Goal: Information Seeking & Learning: Learn about a topic

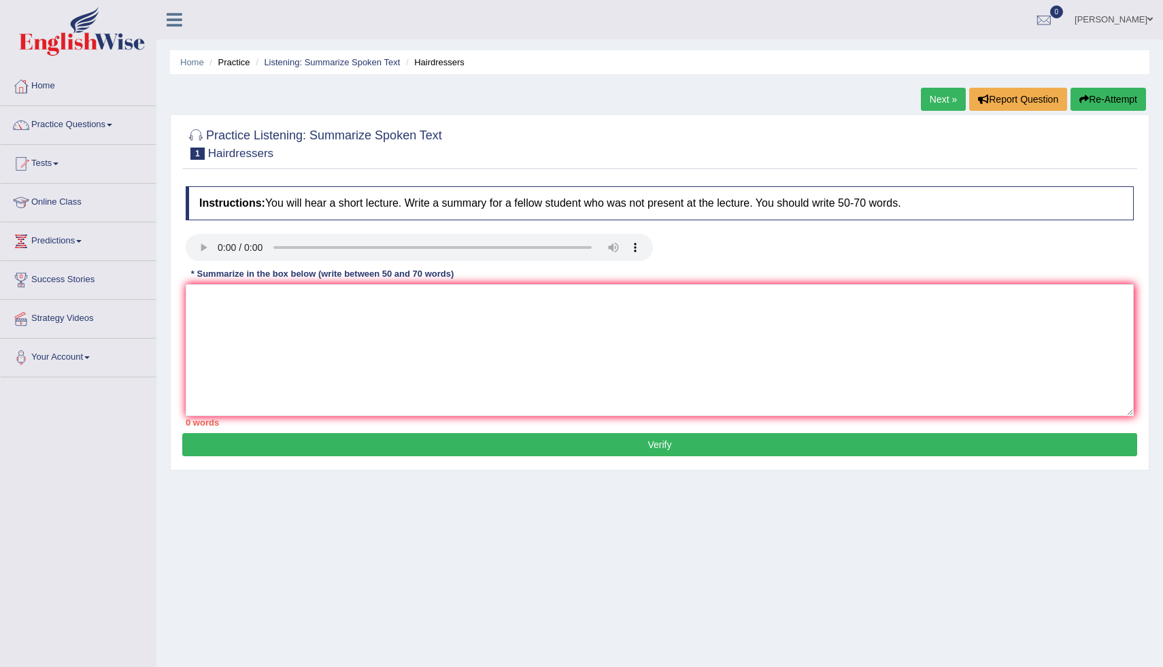
click at [209, 278] on div "* Summarize in the box below (write between 50 and 70 words)" at bounding box center [322, 274] width 273 height 13
click at [209, 297] on textarea at bounding box center [660, 350] width 948 height 132
type textarea "t"
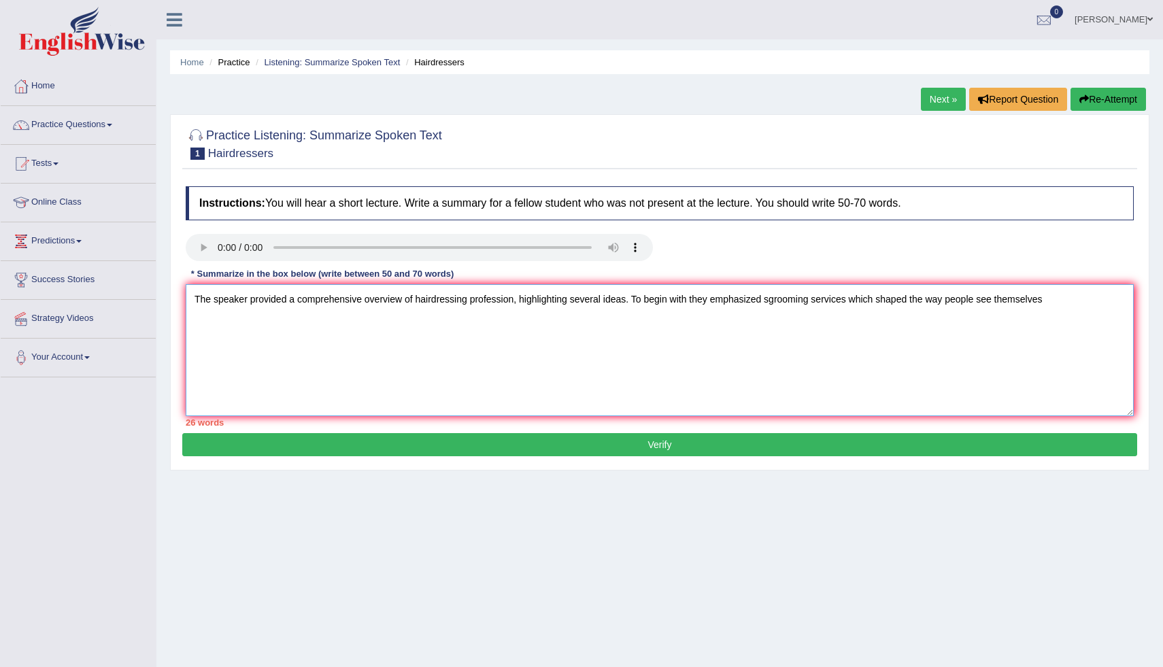
click at [768, 301] on textarea "The speaker provided a comprehensive overview of hairdressing profession, highl…" at bounding box center [660, 350] width 948 height 132
click at [303, 327] on textarea "The speaker provided a comprehensive overview of hairdressing profession, highl…" at bounding box center [660, 350] width 948 height 132
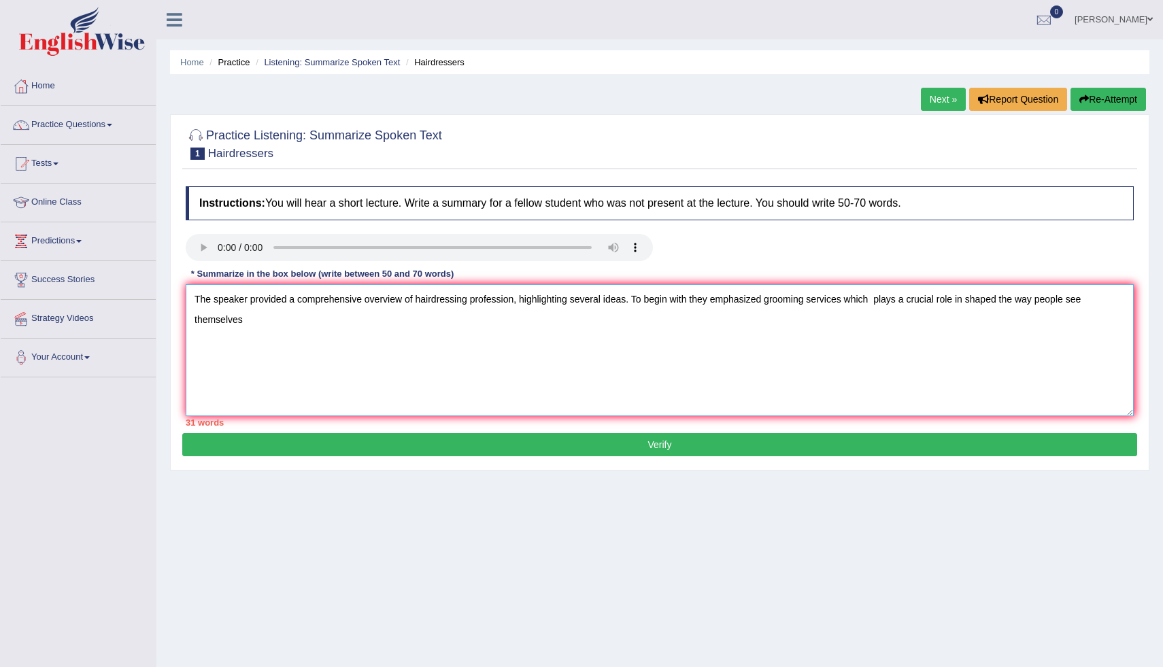
click at [303, 327] on textarea "The speaker provided a comprehensive overview of hairdressing profession, highl…" at bounding box center [660, 350] width 948 height 132
click at [363, 318] on textarea "The speaker provided a comprehensive overview of hairdressing profession, highl…" at bounding box center [660, 350] width 948 height 132
click at [377, 322] on textarea "The speaker provided a comprehensive overview of hairdressing profession, highl…" at bounding box center [660, 350] width 948 height 132
click at [674, 320] on textarea "The speaker provided a comprehensive overview of hairdressing profession, highl…" at bounding box center [660, 350] width 948 height 132
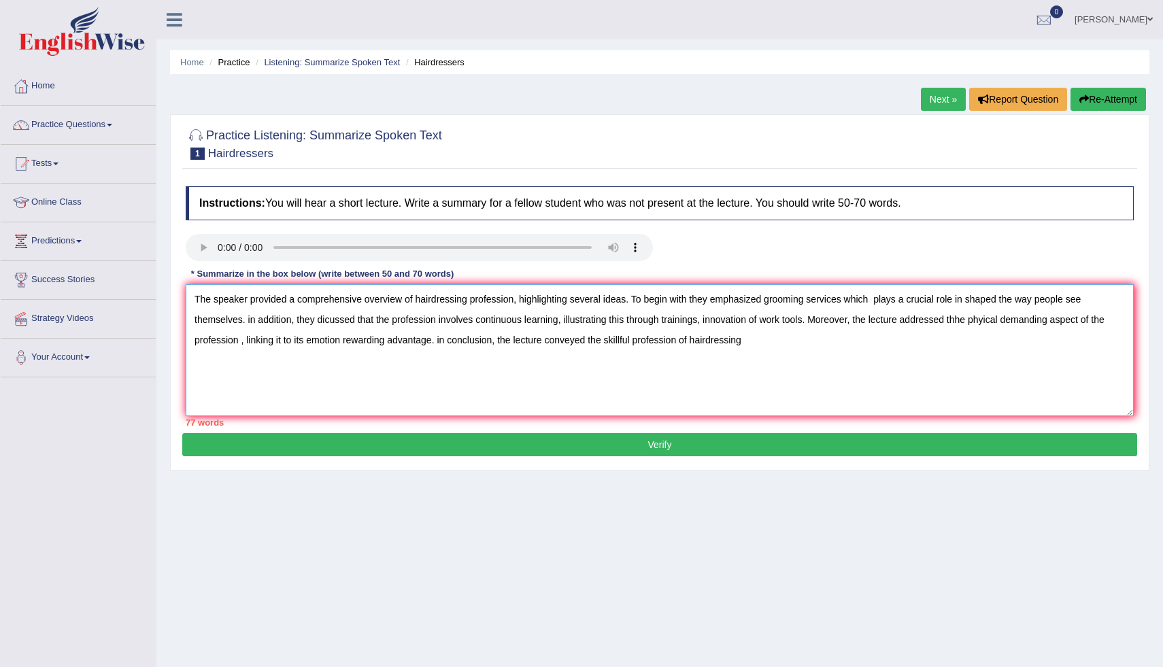
click at [507, 299] on textarea "The speaker provided a comprehensive overview of hairdressing profession, highl…" at bounding box center [660, 350] width 948 height 132
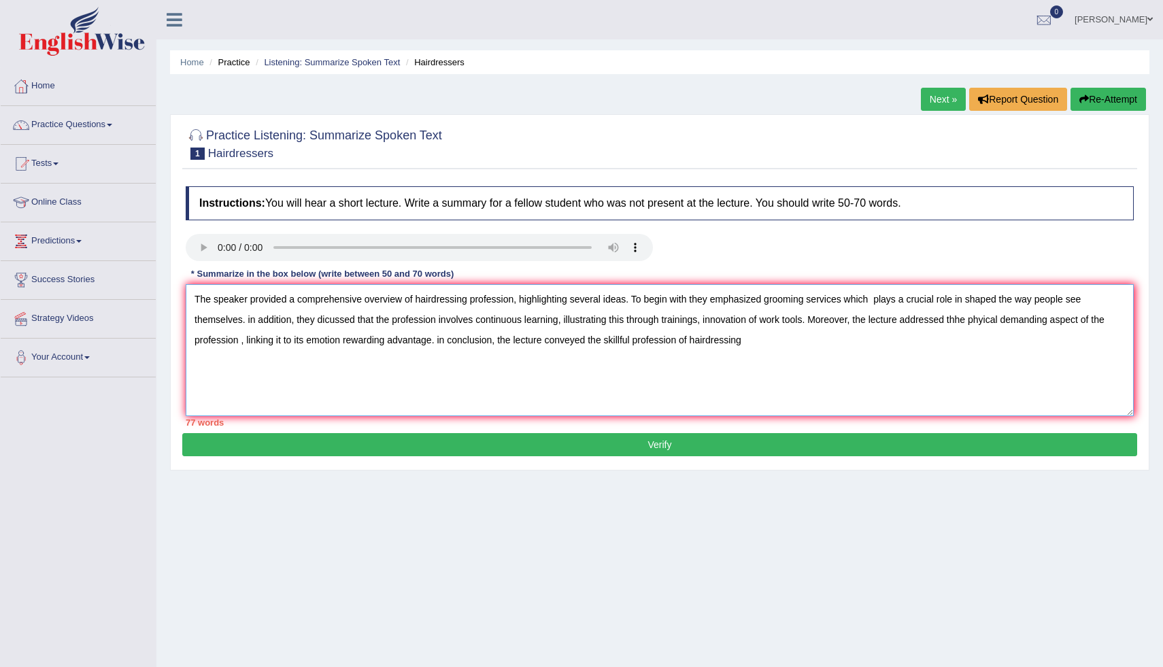
click at [463, 300] on textarea "The speaker provided a comprehensive overview of hairdressing profession, highl…" at bounding box center [660, 350] width 948 height 132
click at [1000, 300] on textarea "The speaker provided a comprehensive overview of hairdressing profession, highl…" at bounding box center [660, 350] width 948 height 132
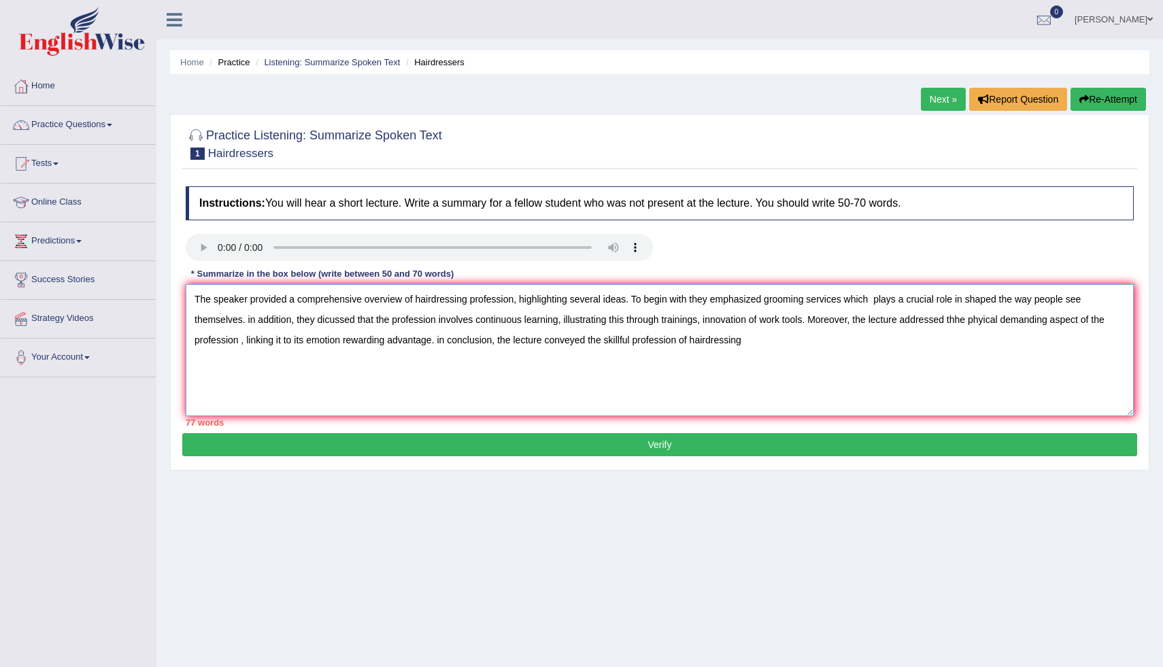
click at [1000, 300] on textarea "The speaker provided a comprehensive overview of hairdressing profession, highl…" at bounding box center [660, 350] width 948 height 132
click at [983, 309] on textarea "The speaker provided a comprehensive overview of hairdressing profession, highl…" at bounding box center [660, 350] width 948 height 132
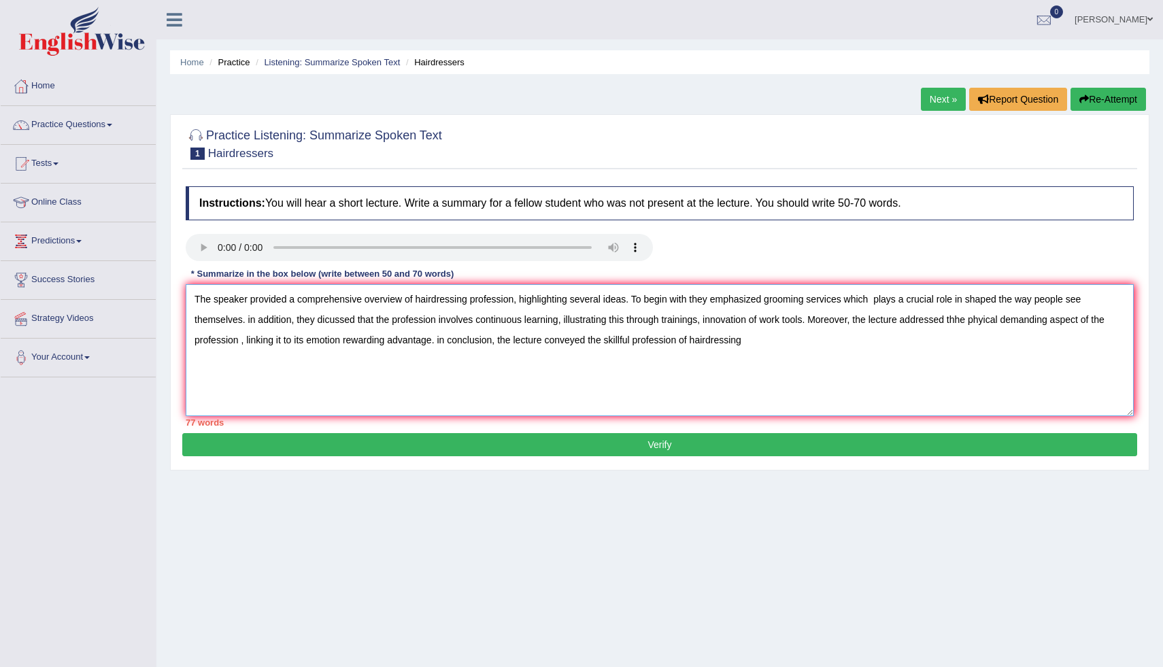
click at [983, 309] on textarea "The speaker provided a comprehensive overview of hairdressing profession, highl…" at bounding box center [660, 350] width 948 height 132
click at [972, 298] on textarea "The speaker provided a comprehensive overview of hairdressing profession, highl…" at bounding box center [660, 350] width 948 height 132
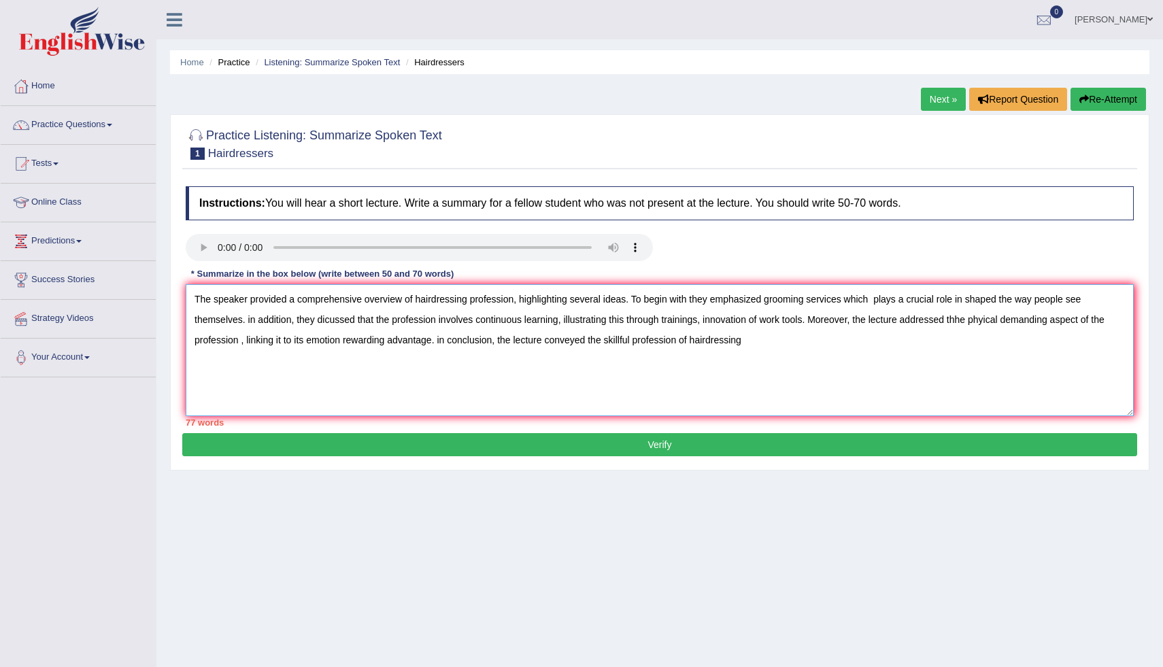
click at [994, 296] on textarea "The speaker provided a comprehensive overview of hairdressing profession, highl…" at bounding box center [660, 350] width 948 height 132
click at [243, 322] on textarea "The speaker provided a comprehensive overview of hairdressing profession, highl…" at bounding box center [660, 350] width 948 height 132
click at [592, 321] on textarea "The speaker provided a comprehensive overview of hairdressing profession, highl…" at bounding box center [660, 350] width 948 height 132
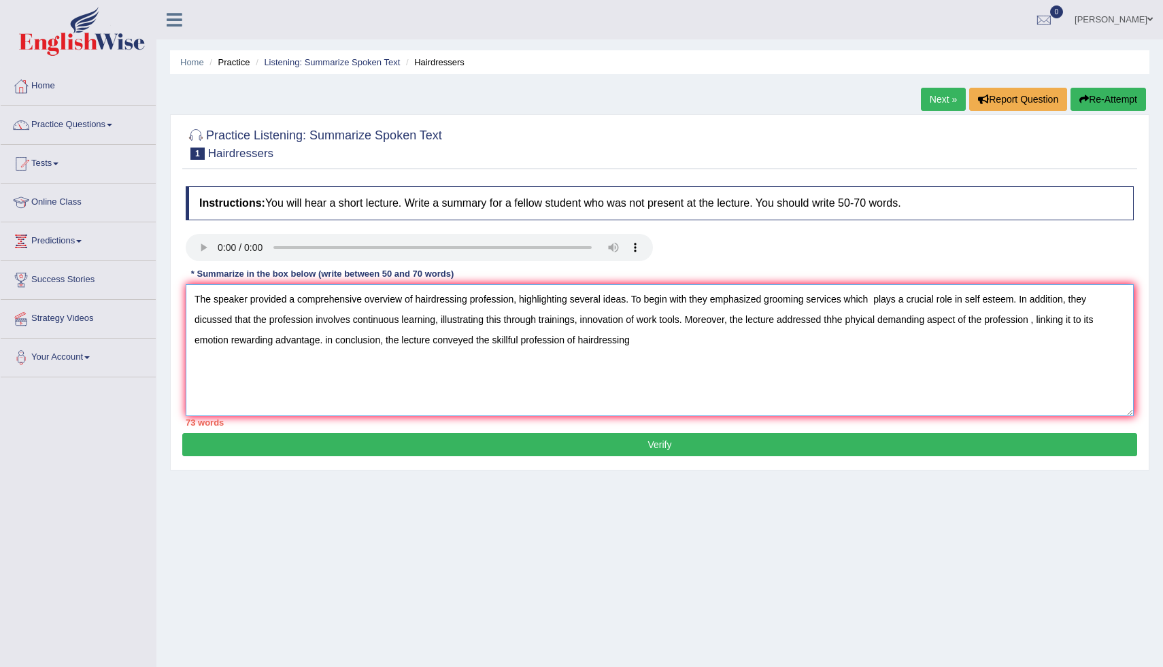
click at [592, 321] on textarea "The speaker provided a comprehensive overview of hairdressing profession, highl…" at bounding box center [660, 350] width 948 height 132
click at [588, 321] on textarea "The speaker provided a comprehensive overview of hairdressing profession, highl…" at bounding box center [660, 350] width 948 height 132
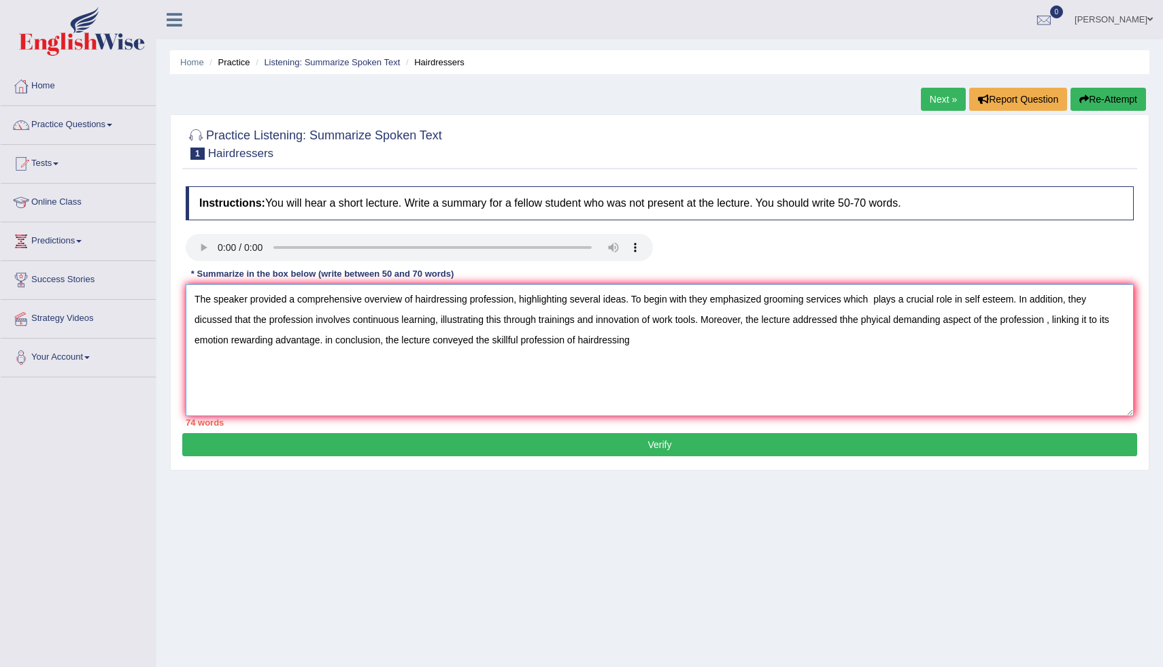
click at [864, 319] on textarea "The speaker provided a comprehensive overview of hairdressing profession, highl…" at bounding box center [660, 350] width 948 height 132
click at [639, 341] on textarea "The speaker provided a comprehensive overview of hairdressing profession, highl…" at bounding box center [660, 350] width 948 height 132
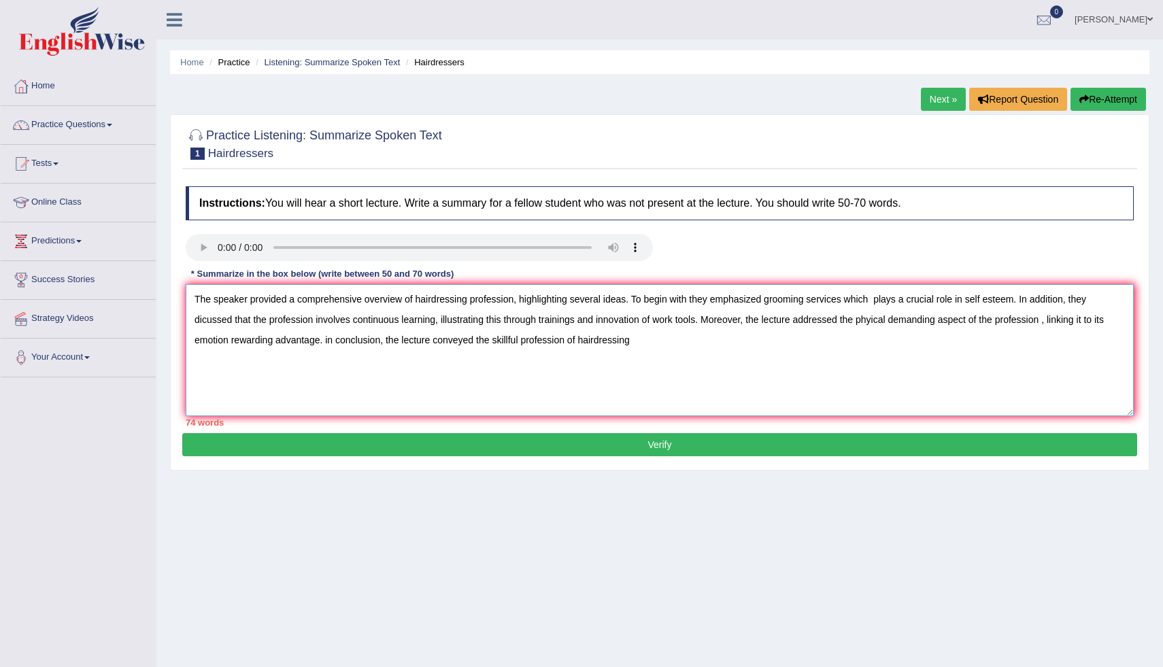
click at [639, 341] on textarea "The speaker provided a comprehensive overview of hairdressing profession, highl…" at bounding box center [660, 350] width 948 height 132
type textarea "The speaker provided a comprehensive overview of hairdressing profession, highl…"
click at [642, 438] on button "Verify" at bounding box center [659, 444] width 955 height 23
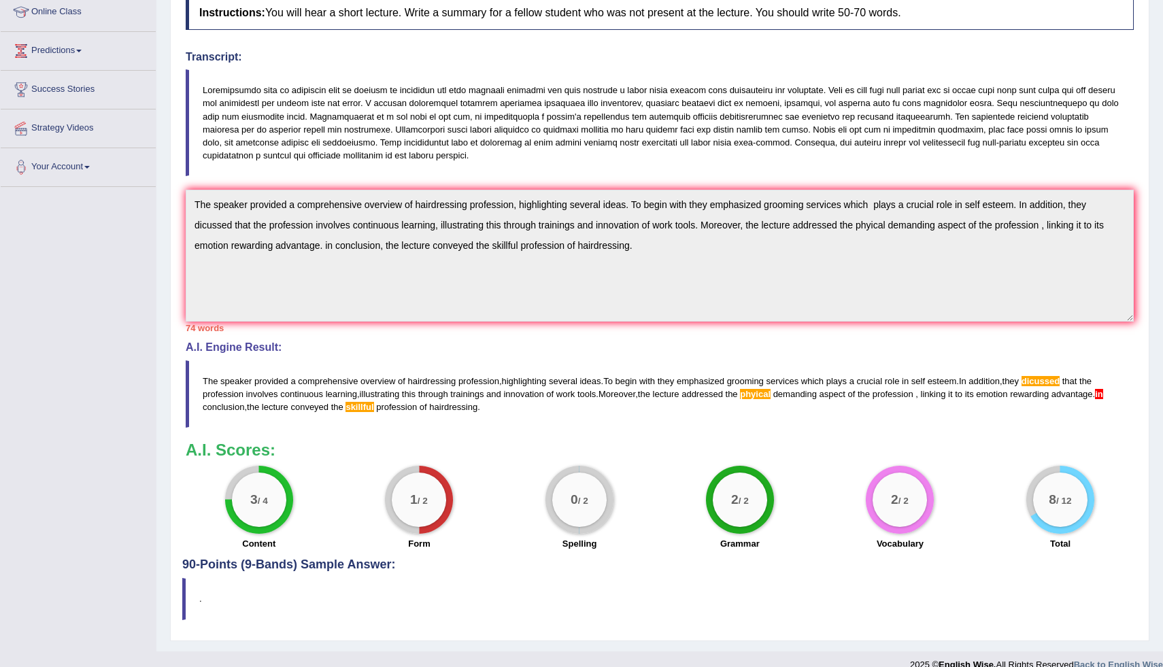
scroll to position [209, 0]
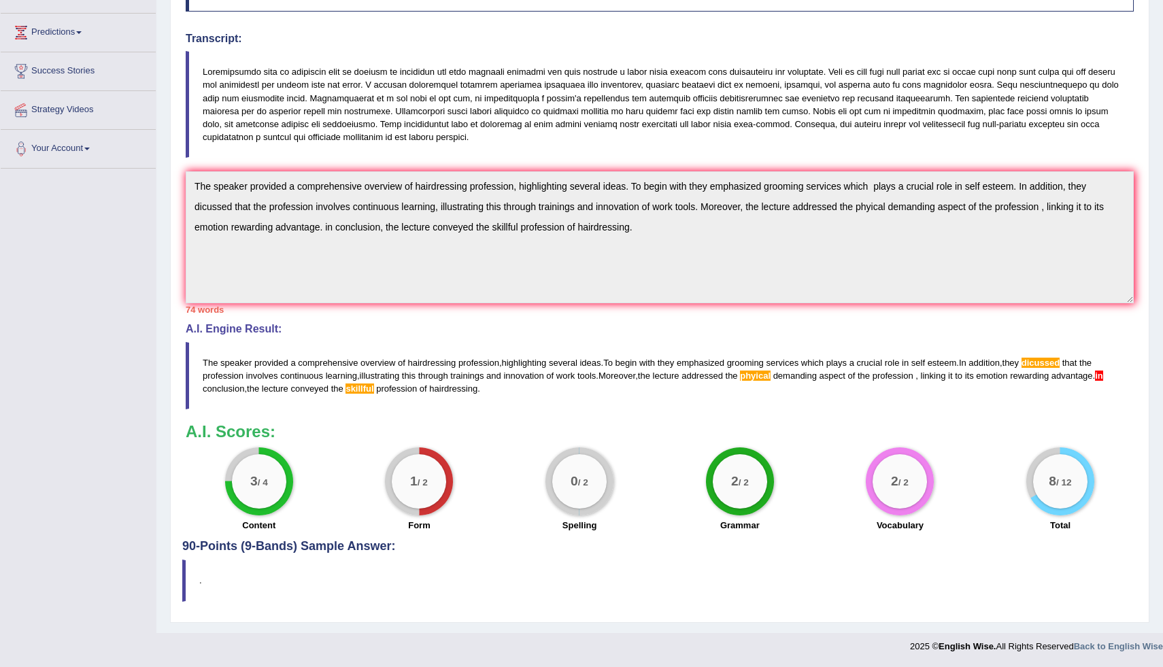
click at [1152, 608] on div "Home Practice Listening: Summarize Spoken Text Hairdressers Next » Report Quest…" at bounding box center [659, 212] width 1006 height 842
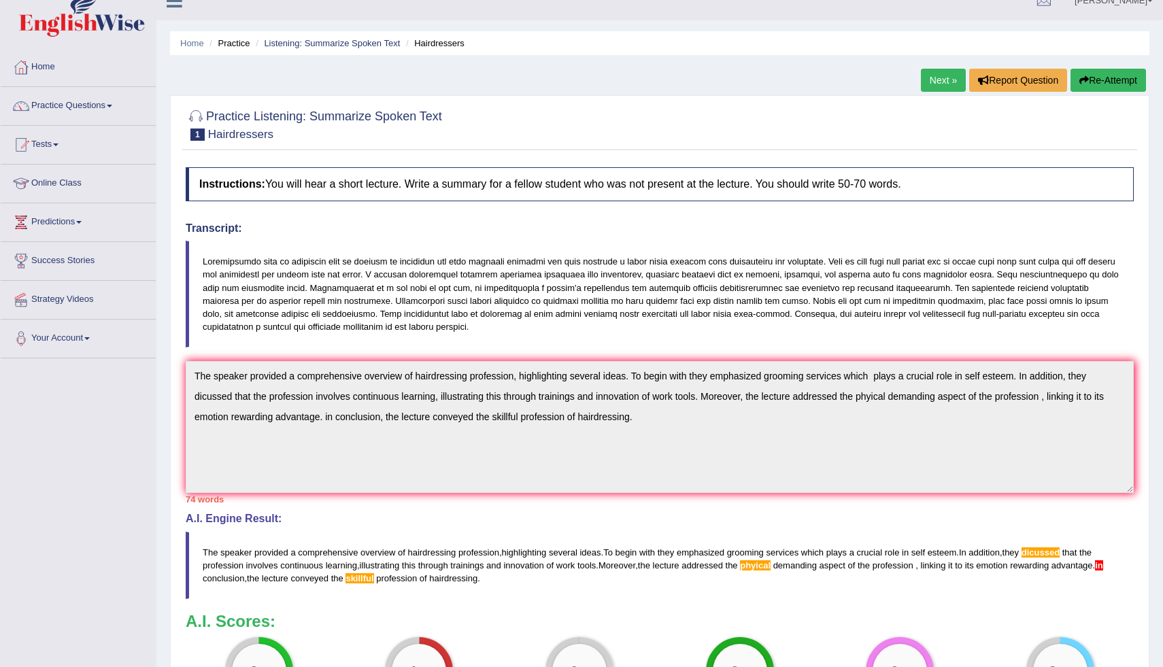
scroll to position [18, 0]
click at [949, 86] on link "Next »" at bounding box center [943, 80] width 45 height 23
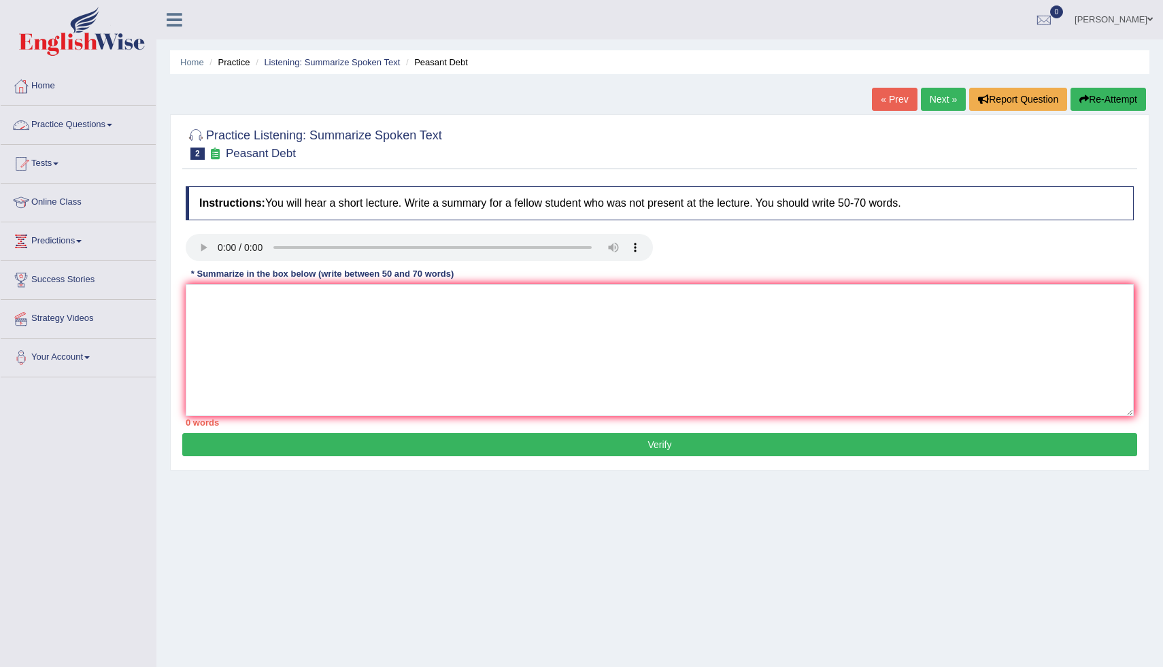
click at [96, 127] on link "Practice Questions" at bounding box center [78, 123] width 155 height 34
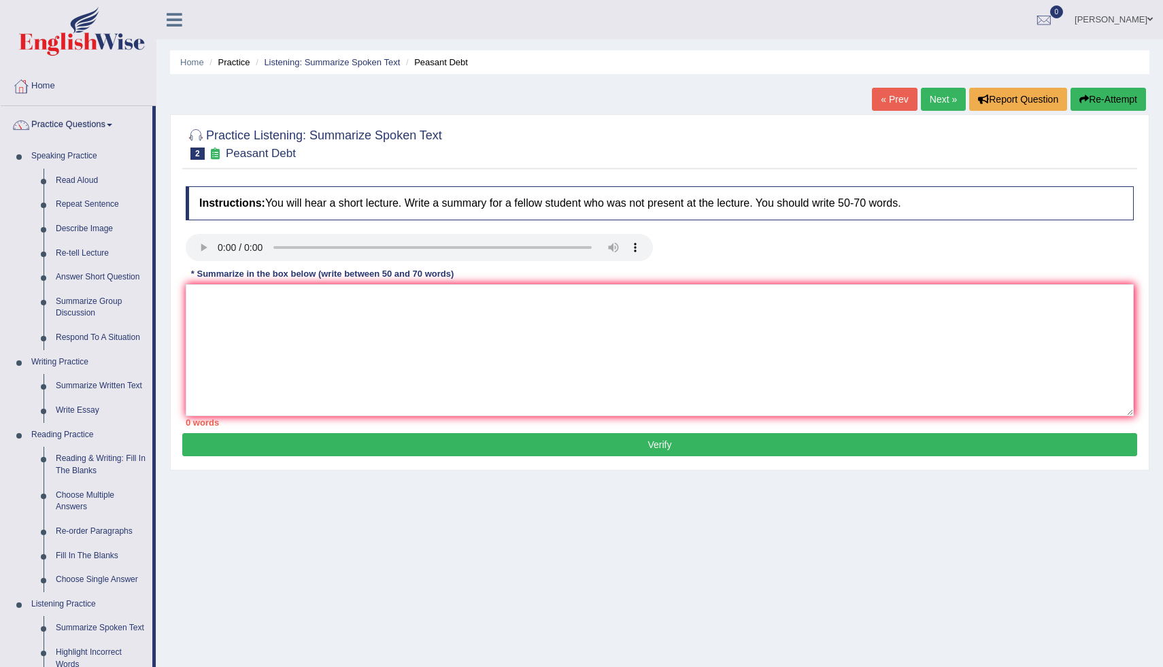
click at [158, 635] on div "Home Practice Listening: Summarize Spoken Text Peasant Debt « Prev Next » Repor…" at bounding box center [659, 340] width 1006 height 680
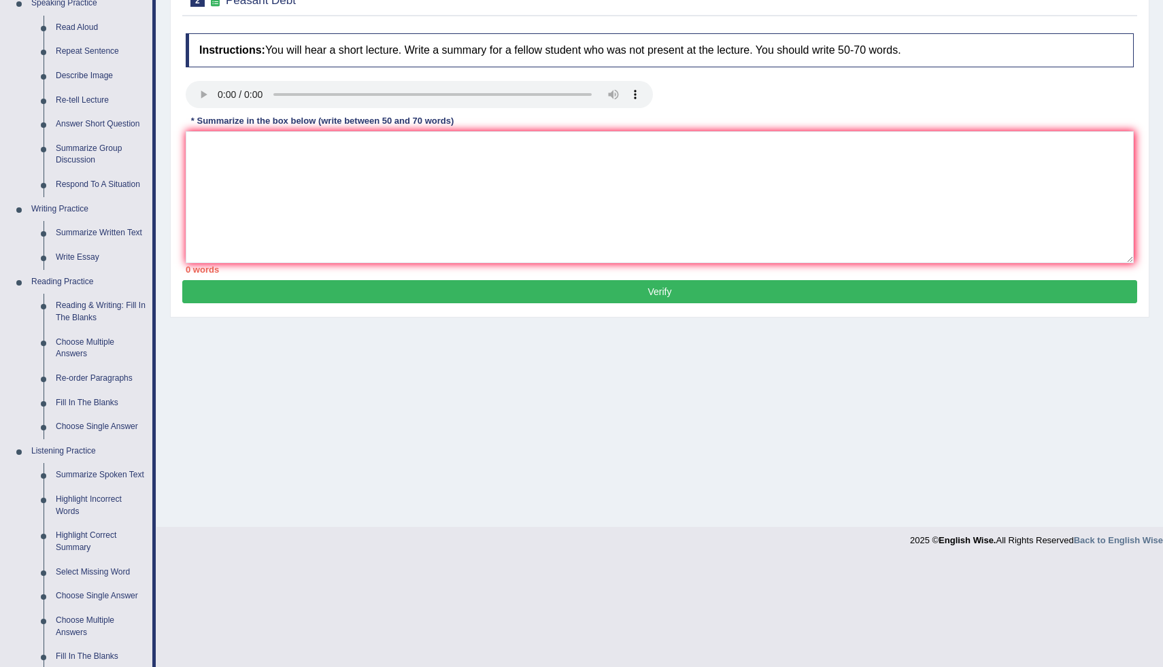
scroll to position [156, 0]
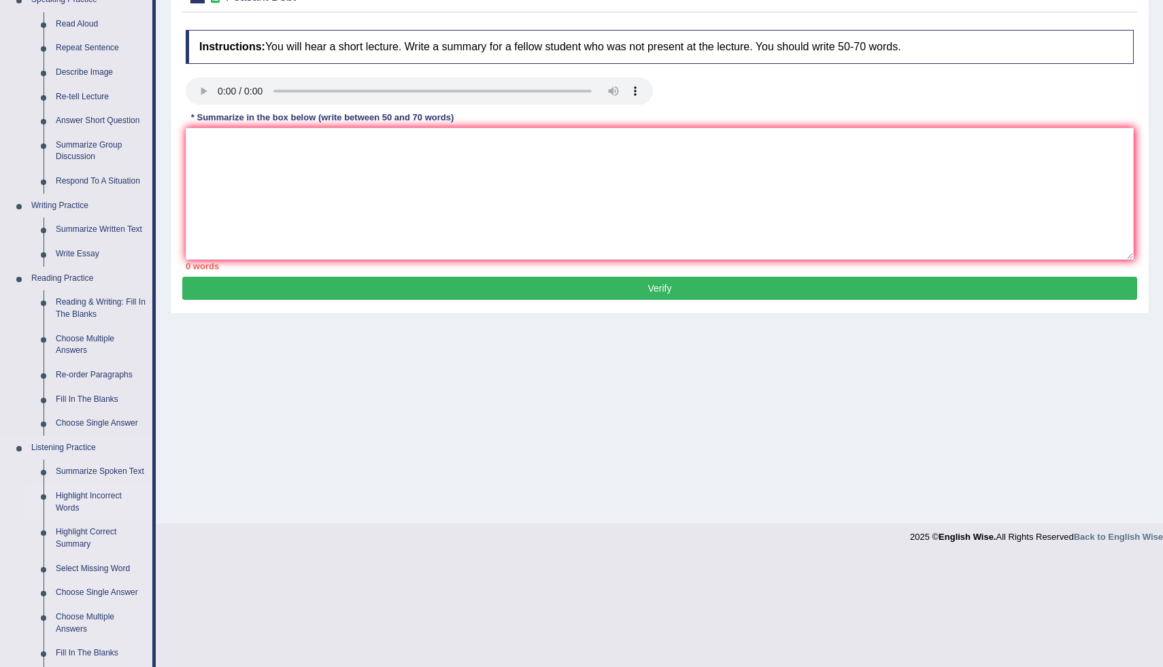
click at [82, 508] on link "Highlight Incorrect Words" at bounding box center [101, 502] width 103 height 36
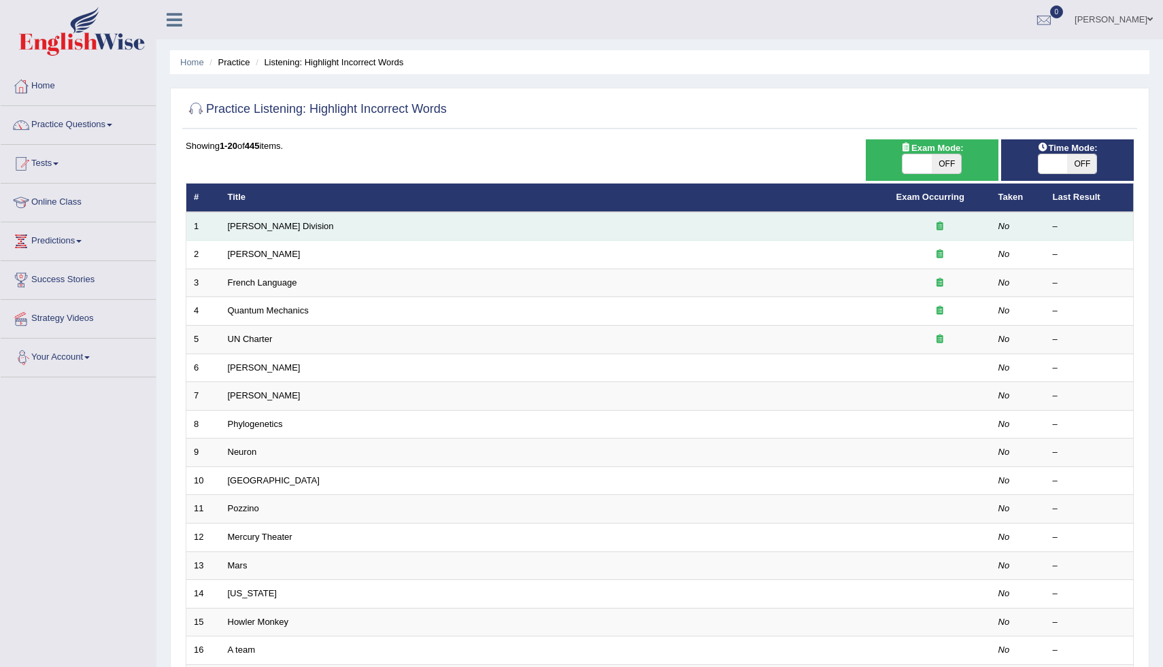
click at [315, 227] on td "Ward Division" at bounding box center [554, 226] width 668 height 29
click at [315, 227] on td "[PERSON_NAME] Division" at bounding box center [554, 226] width 668 height 29
click at [275, 222] on link "[PERSON_NAME] Division" at bounding box center [281, 226] width 106 height 10
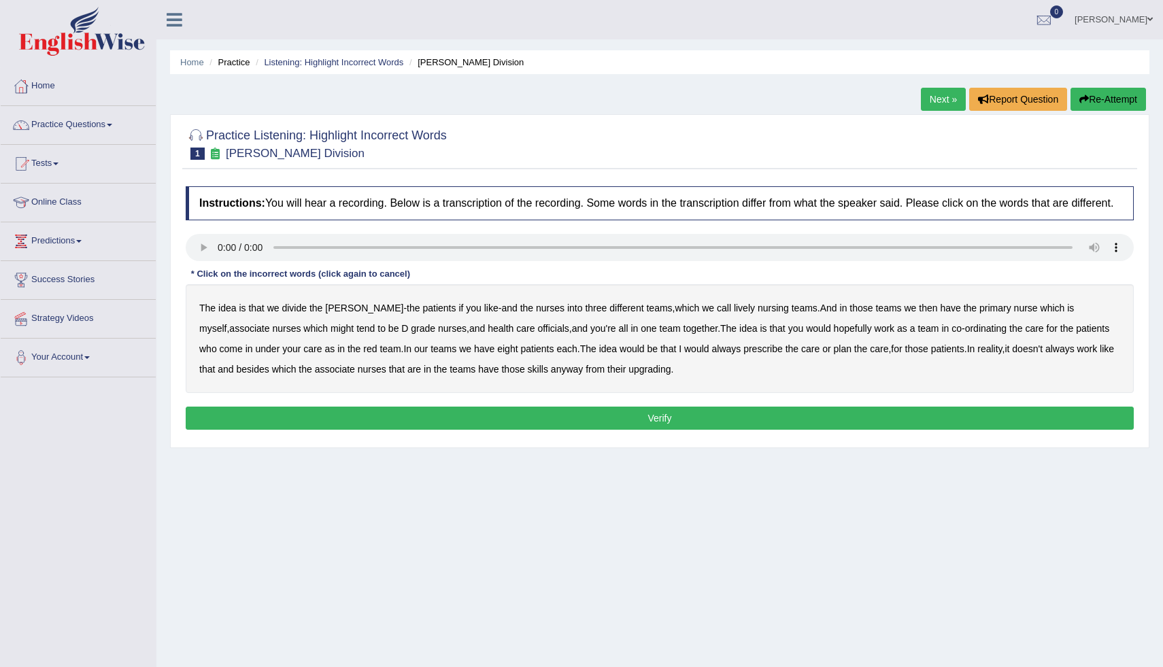
click at [288, 313] on b "divide" at bounding box center [294, 308] width 25 height 11
click at [422, 313] on b "patients" at bounding box center [438, 308] width 33 height 11
click at [687, 426] on button "Verify" at bounding box center [660, 418] width 948 height 23
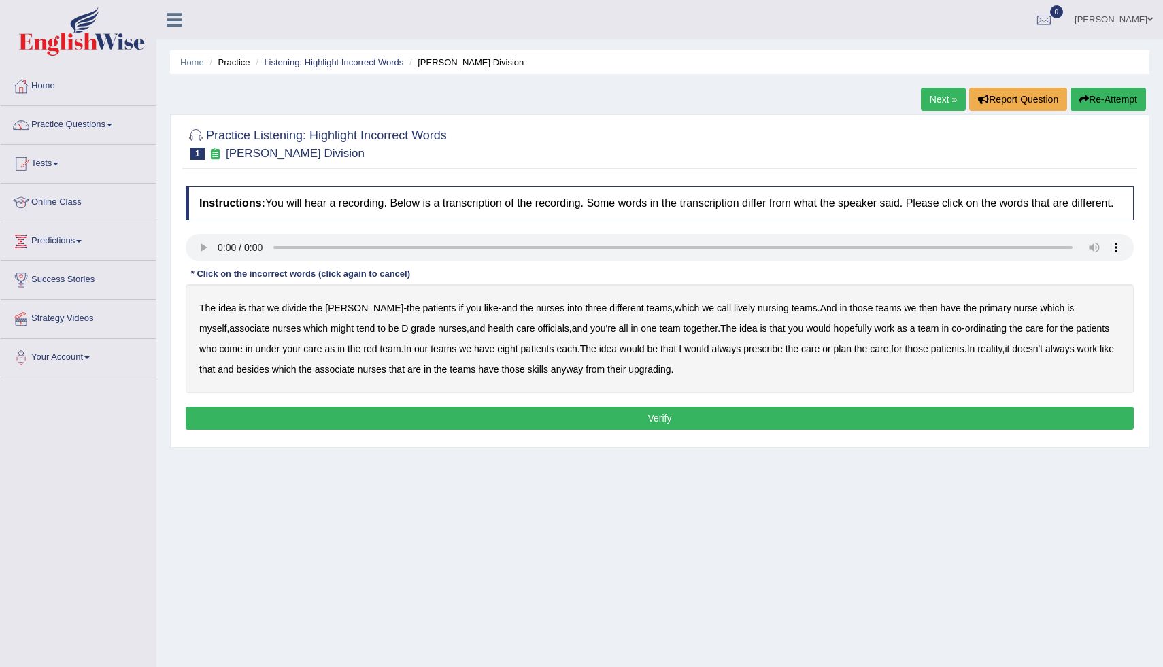
click at [711, 354] on b "always" at bounding box center [725, 348] width 29 height 11
click at [433, 324] on div "The idea is that we divide the ward - the patients if you like - and the nurses…" at bounding box center [660, 338] width 948 height 109
click at [628, 375] on b "upgrading" at bounding box center [649, 369] width 42 height 11
click at [734, 313] on b "lively" at bounding box center [744, 308] width 21 height 11
click at [269, 323] on b "associate" at bounding box center [249, 328] width 40 height 11
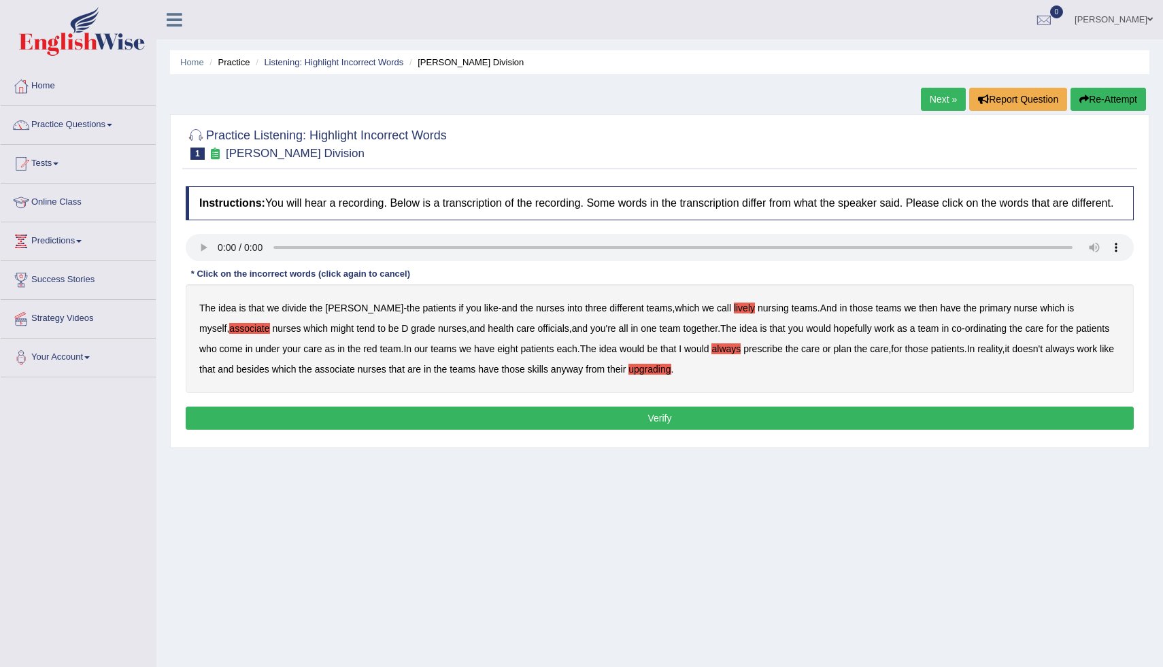
click at [269, 323] on b "associate" at bounding box center [249, 328] width 40 height 11
click at [657, 430] on button "Verify" at bounding box center [660, 418] width 948 height 23
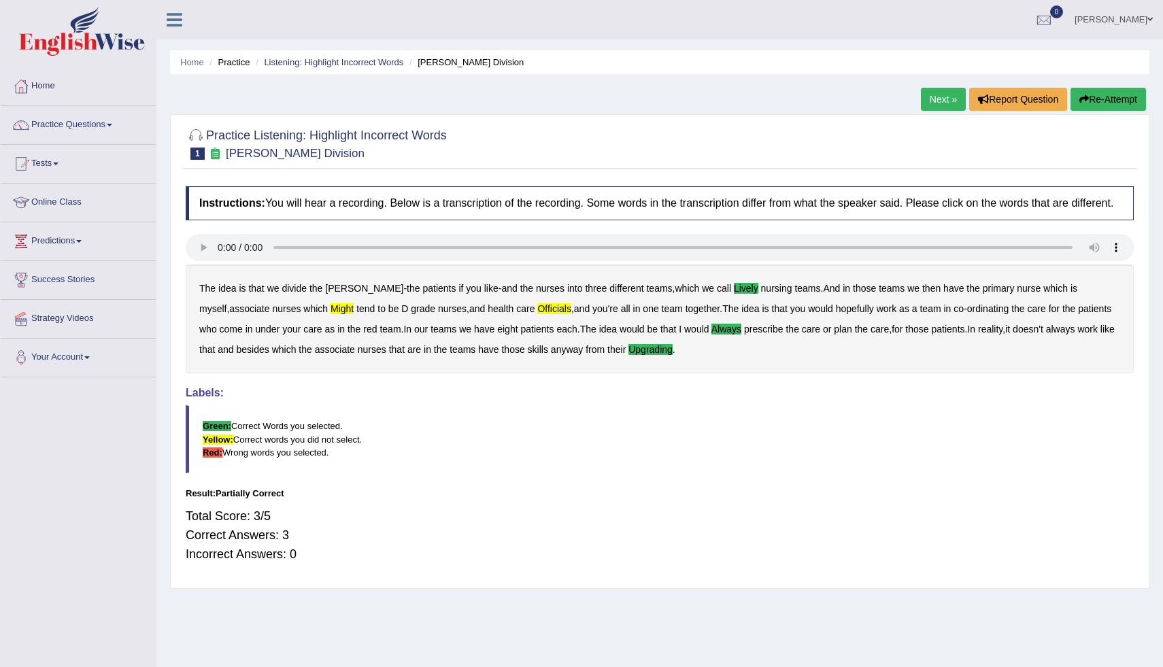
click at [949, 101] on link "Next »" at bounding box center [943, 99] width 45 height 23
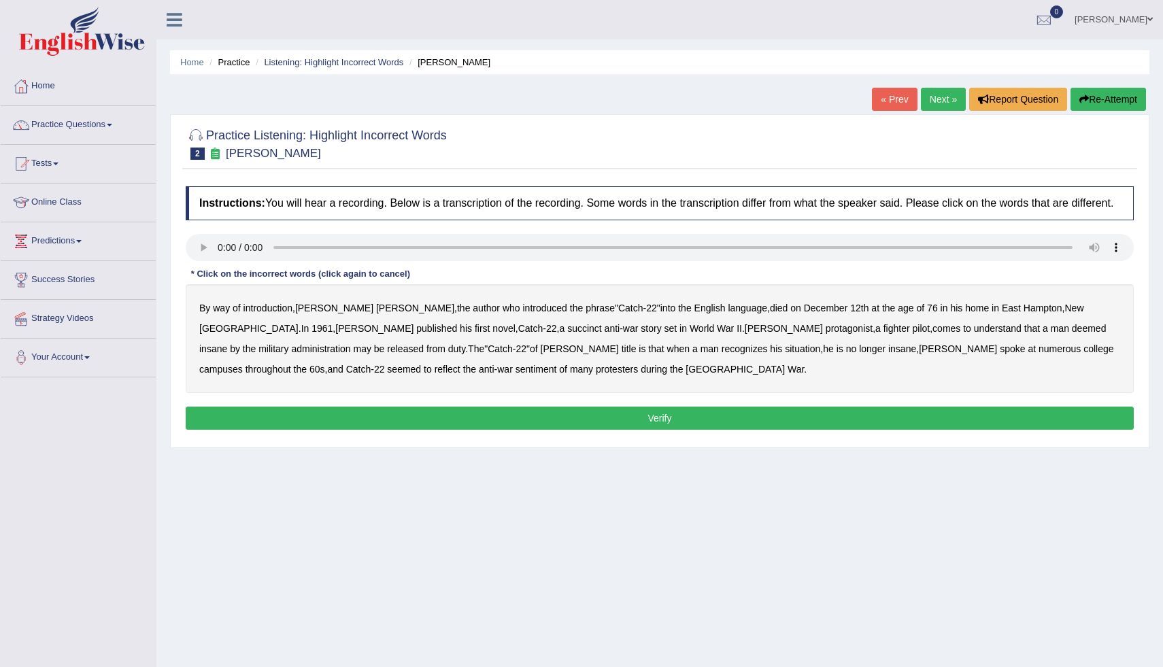
click at [567, 334] on b "succinct" at bounding box center [584, 328] width 35 height 11
click at [350, 343] on b "administration" at bounding box center [320, 348] width 59 height 11
click at [785, 354] on b "situation" at bounding box center [802, 348] width 35 height 11
click at [460, 364] on b "reflect" at bounding box center [448, 369] width 26 height 11
click at [571, 430] on button "Verify" at bounding box center [660, 418] width 948 height 23
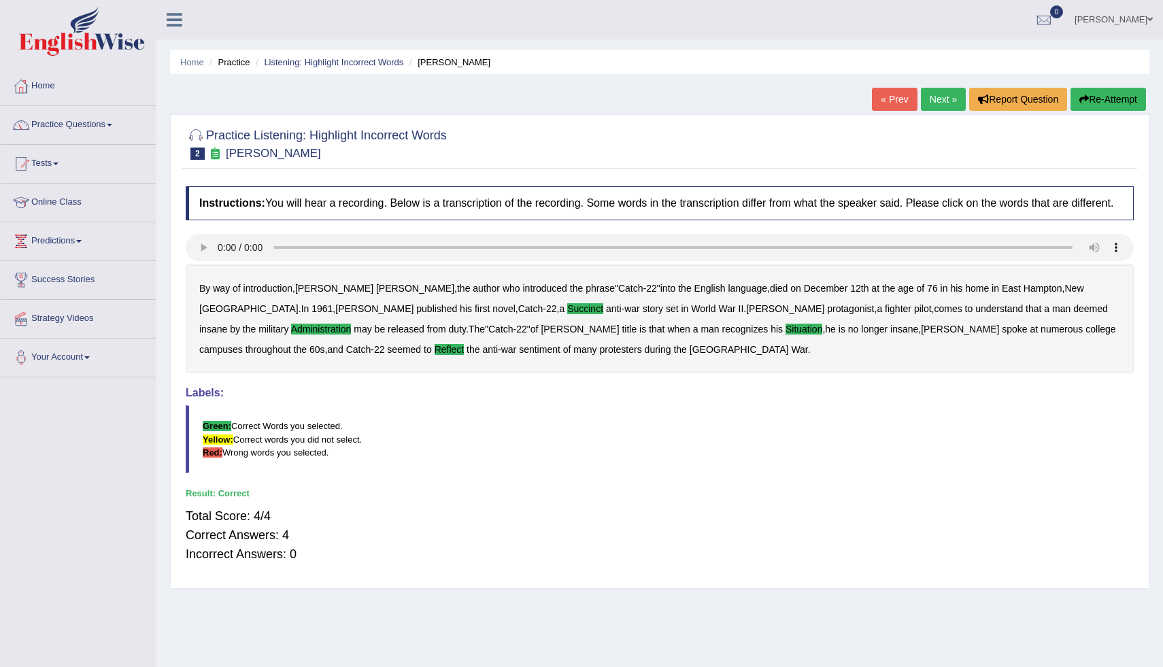
click at [937, 96] on link "Next »" at bounding box center [943, 99] width 45 height 23
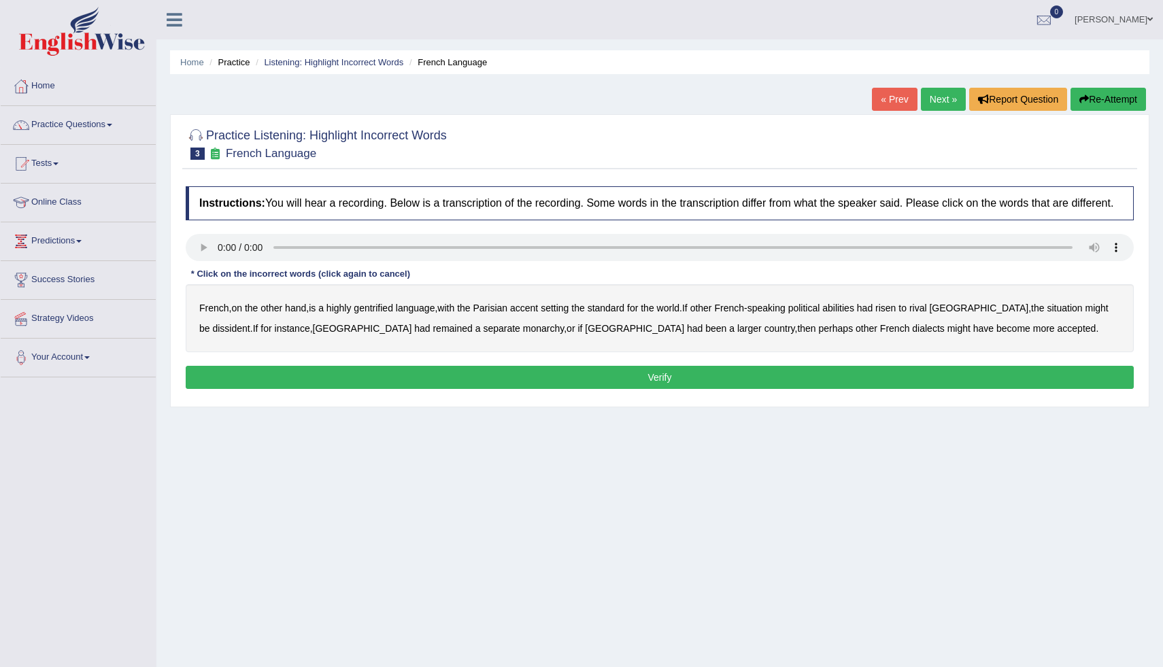
click at [386, 313] on b "gentrified" at bounding box center [373, 308] width 39 height 11
click at [854, 313] on b "abilities" at bounding box center [838, 308] width 32 height 11
click at [250, 323] on b "dissident" at bounding box center [230, 328] width 37 height 11
click at [523, 334] on b "monarchy" at bounding box center [543, 328] width 41 height 11
click at [668, 389] on button "Verify" at bounding box center [660, 377] width 948 height 23
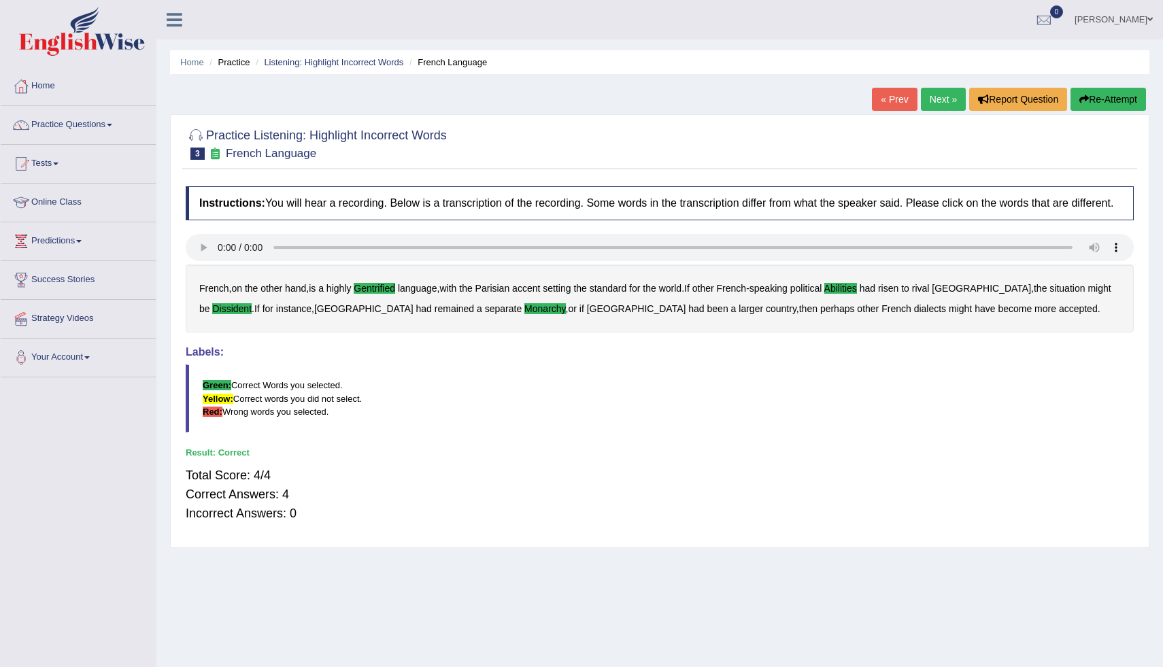
click at [930, 100] on link "Next »" at bounding box center [943, 99] width 45 height 23
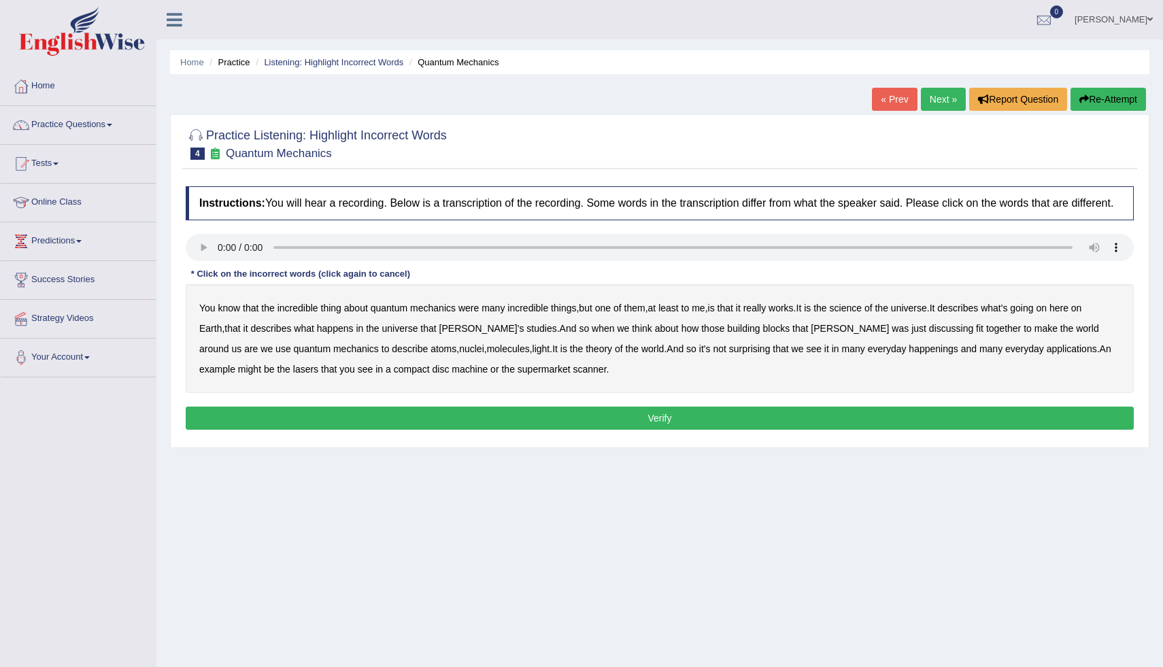
click at [862, 313] on b "science" at bounding box center [846, 308] width 32 height 11
click at [909, 354] on b "happenings" at bounding box center [933, 348] width 49 height 11
click at [1005, 354] on b "everyday" at bounding box center [1024, 348] width 39 height 11
click at [662, 427] on button "Verify" at bounding box center [660, 418] width 948 height 23
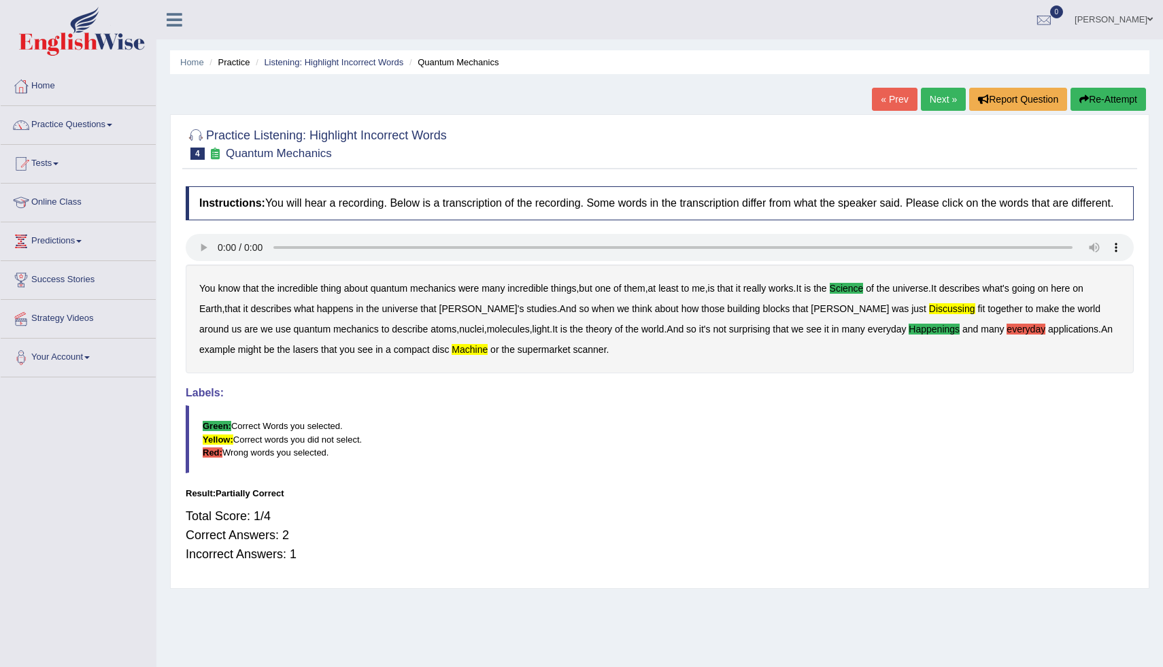
click at [932, 97] on link "Next »" at bounding box center [943, 99] width 45 height 23
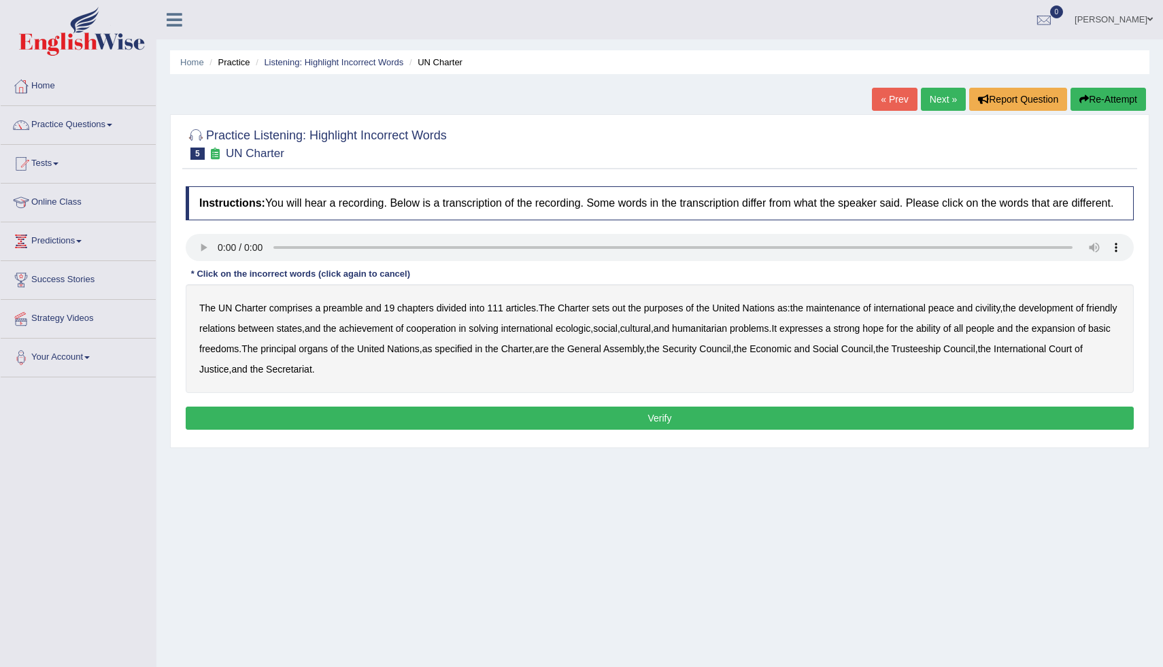
click at [631, 324] on div "The UN Charter comprises a preamble and 19 chapters divided into 111 articles .…" at bounding box center [660, 338] width 948 height 109
click at [623, 313] on b "out" at bounding box center [618, 308] width 13 height 11
click at [996, 313] on b "civility" at bounding box center [987, 308] width 24 height 11
click at [590, 334] on b "ecologic" at bounding box center [573, 328] width 35 height 11
click at [940, 334] on b "ability" at bounding box center [928, 328] width 24 height 11
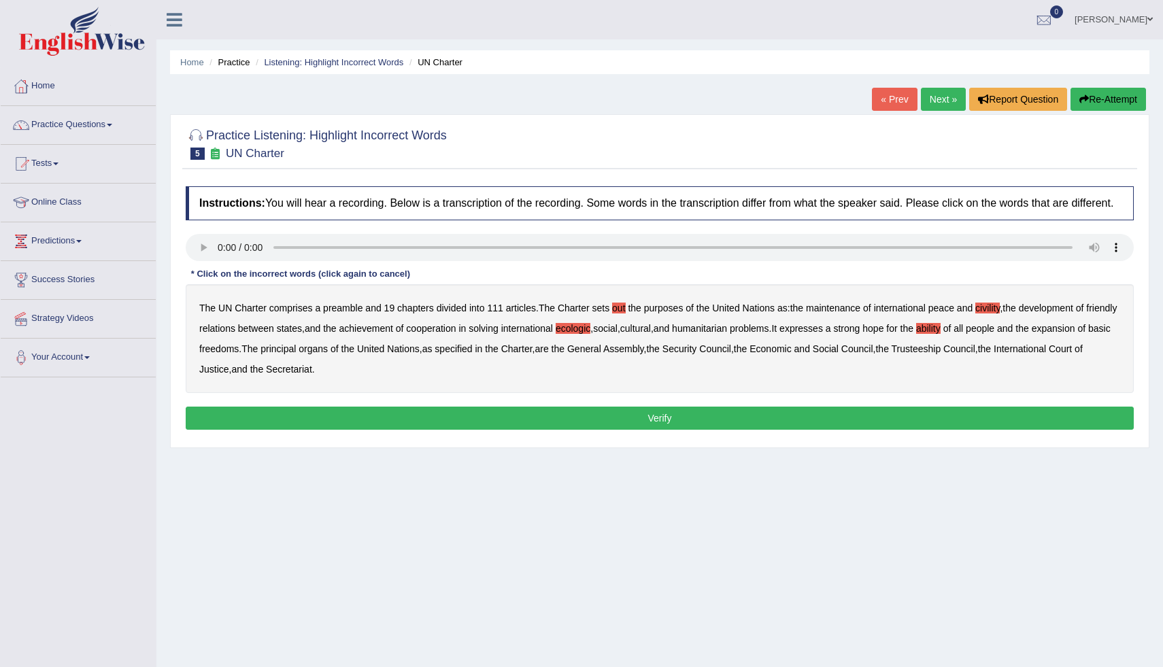
click at [523, 430] on button "Verify" at bounding box center [660, 418] width 948 height 23
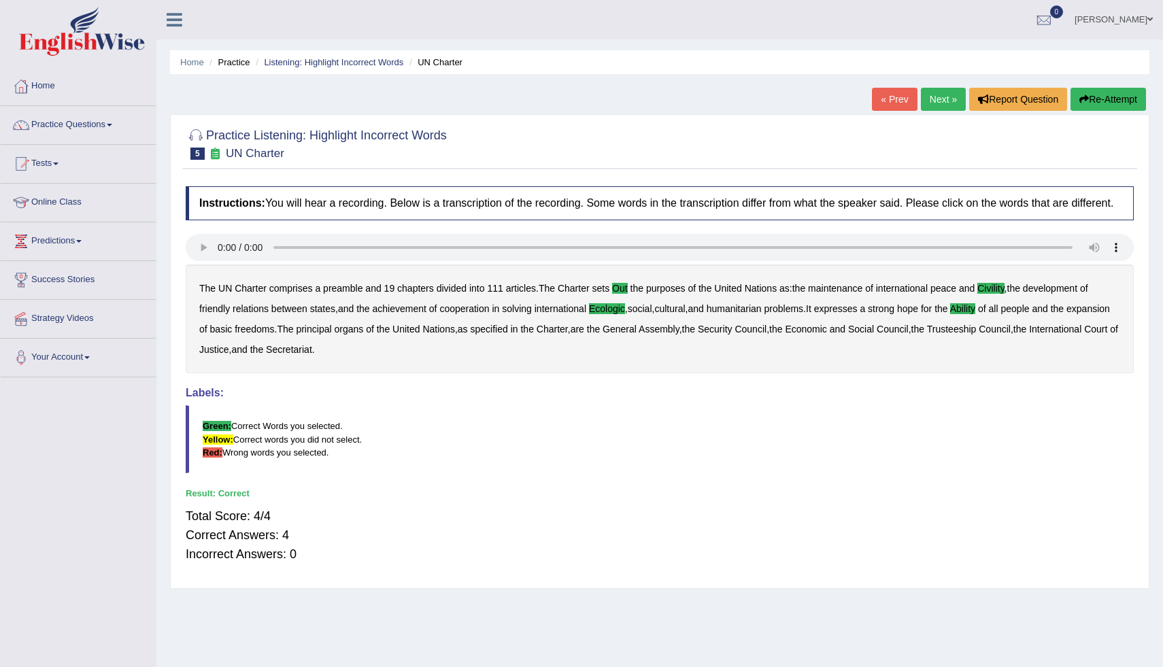
click at [937, 101] on link "Next »" at bounding box center [943, 99] width 45 height 23
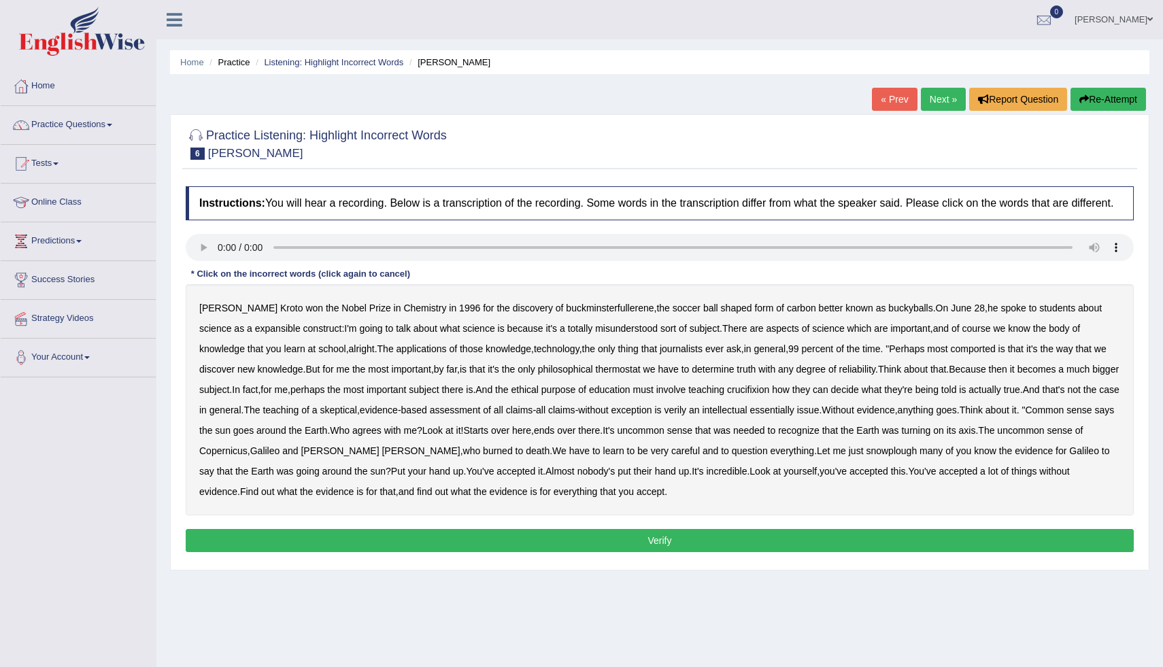
click at [255, 334] on b "expansible" at bounding box center [278, 328] width 46 height 11
click at [953, 354] on b "comported" at bounding box center [973, 348] width 45 height 11
click at [641, 375] on b "thermostat" at bounding box center [618, 369] width 45 height 11
click at [769, 395] on b "crucifixion" at bounding box center [748, 389] width 42 height 11
click at [686, 415] on b "verily" at bounding box center [675, 410] width 22 height 11
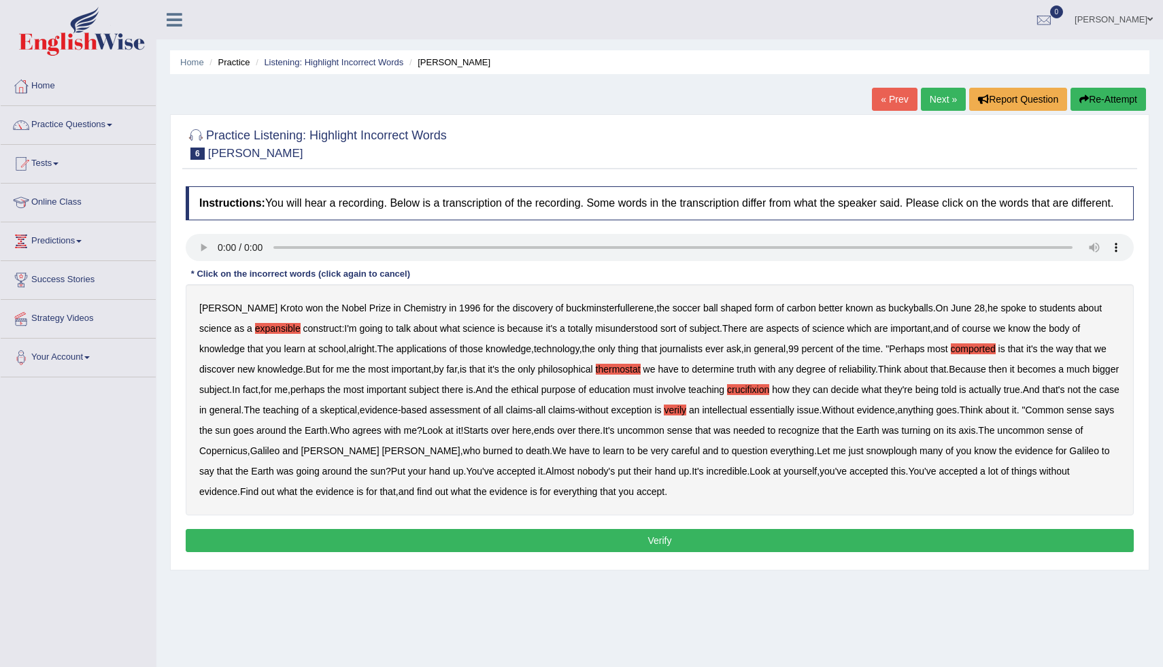
click at [901, 456] on b "snowplough" at bounding box center [891, 450] width 51 height 11
click at [655, 549] on button "Verify" at bounding box center [660, 540] width 948 height 23
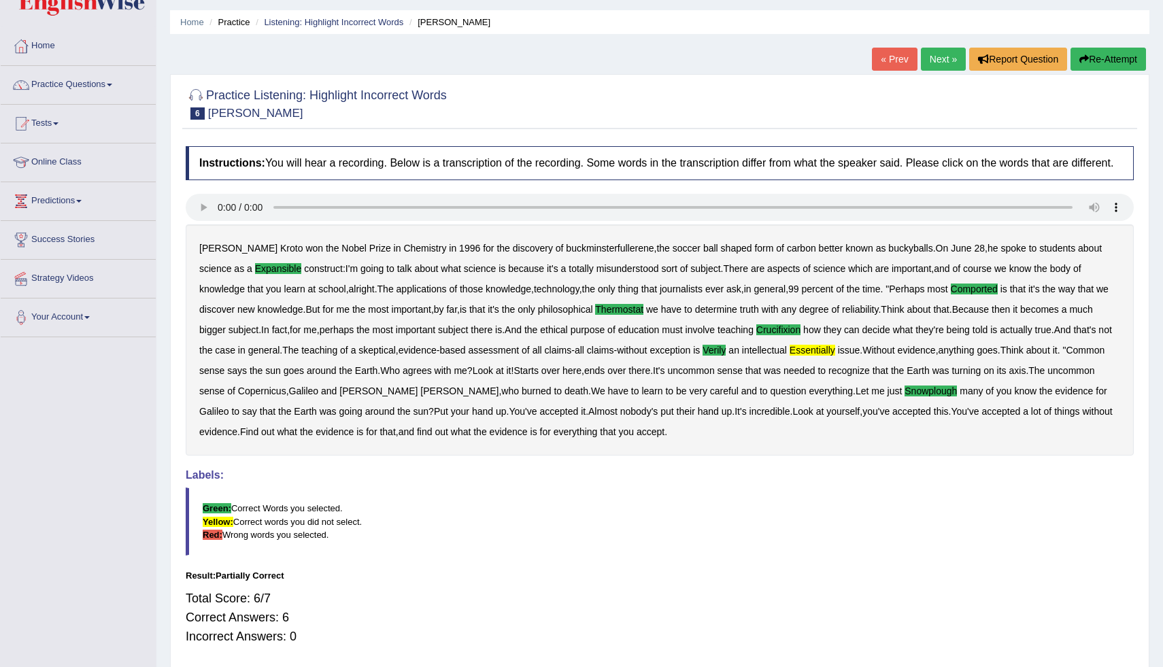
scroll to position [19, 0]
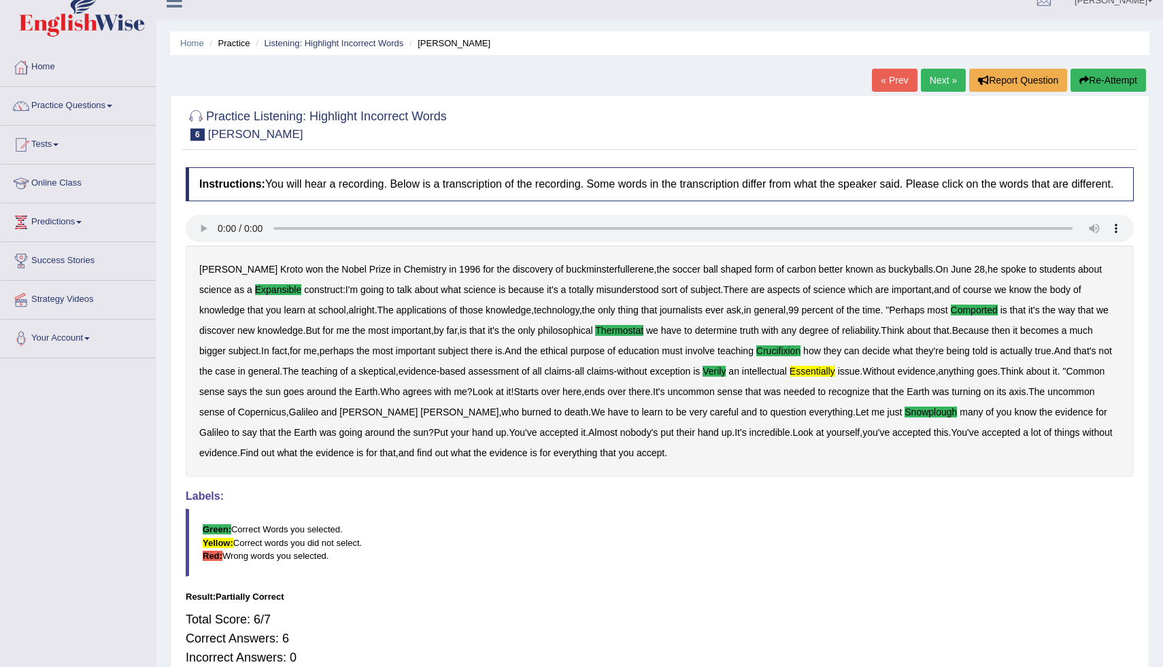
click at [934, 75] on link "Next »" at bounding box center [943, 80] width 45 height 23
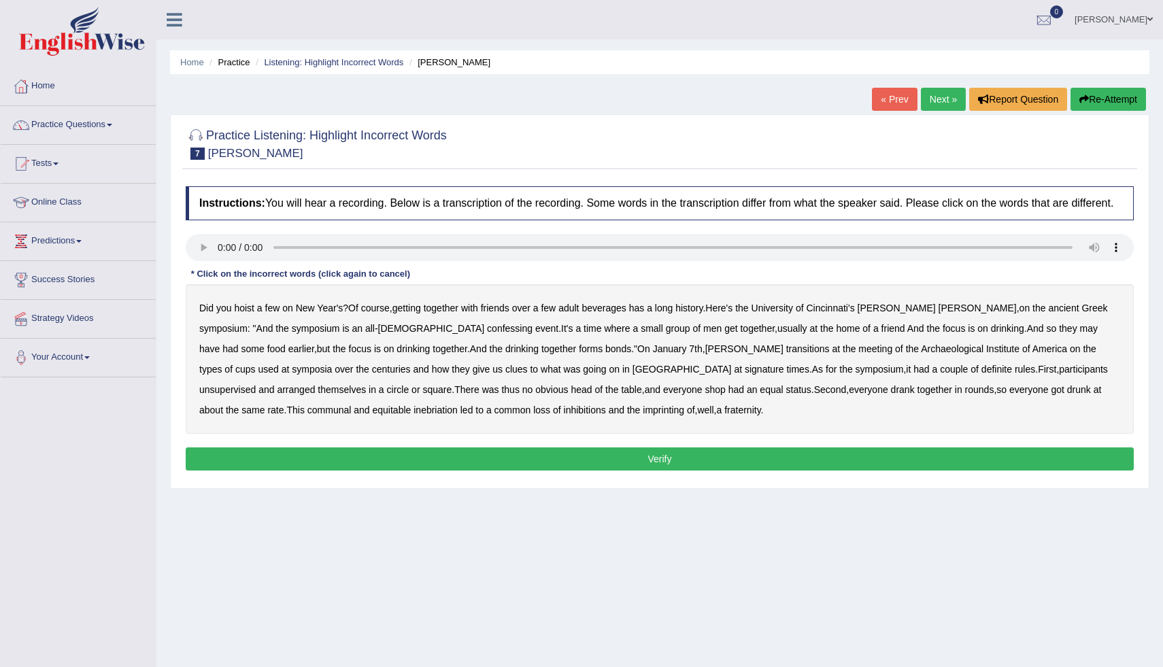
click at [355, 347] on div "Did you hoist a few on New Year's ? Of course , getting together with friends o…" at bounding box center [660, 359] width 948 height 150
click at [487, 334] on b "confessing" at bounding box center [510, 328] width 46 height 11
click at [256, 384] on b "unsupervised" at bounding box center [227, 389] width 56 height 11
click at [509, 403] on div "Did you hoist a few on New Year's ? Of course , getting together with friends o…" at bounding box center [660, 359] width 948 height 150
click at [704, 395] on b "shop" at bounding box center [714, 389] width 20 height 11
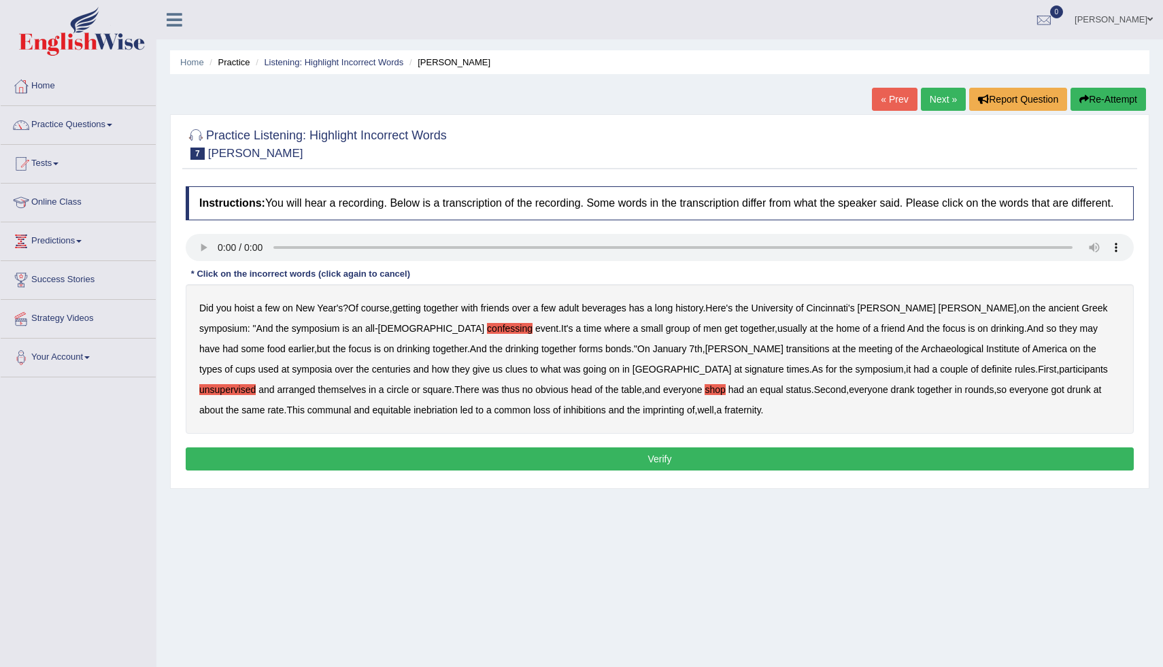
click at [455, 466] on button "Verify" at bounding box center [660, 458] width 948 height 23
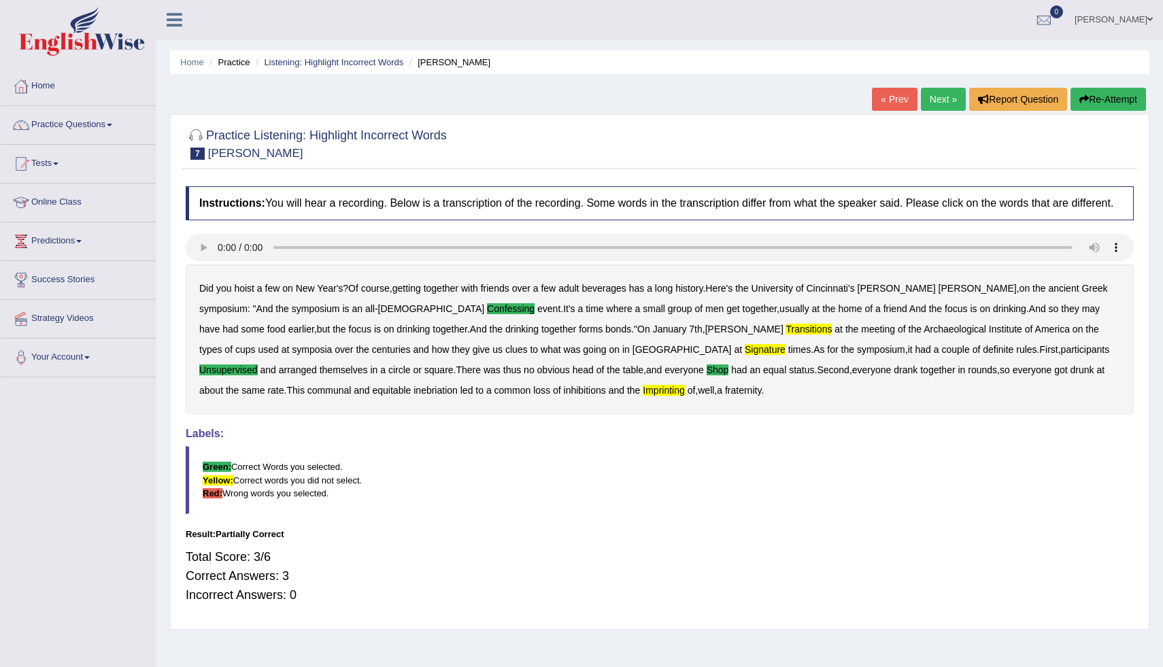
click at [945, 98] on link "Next »" at bounding box center [943, 99] width 45 height 23
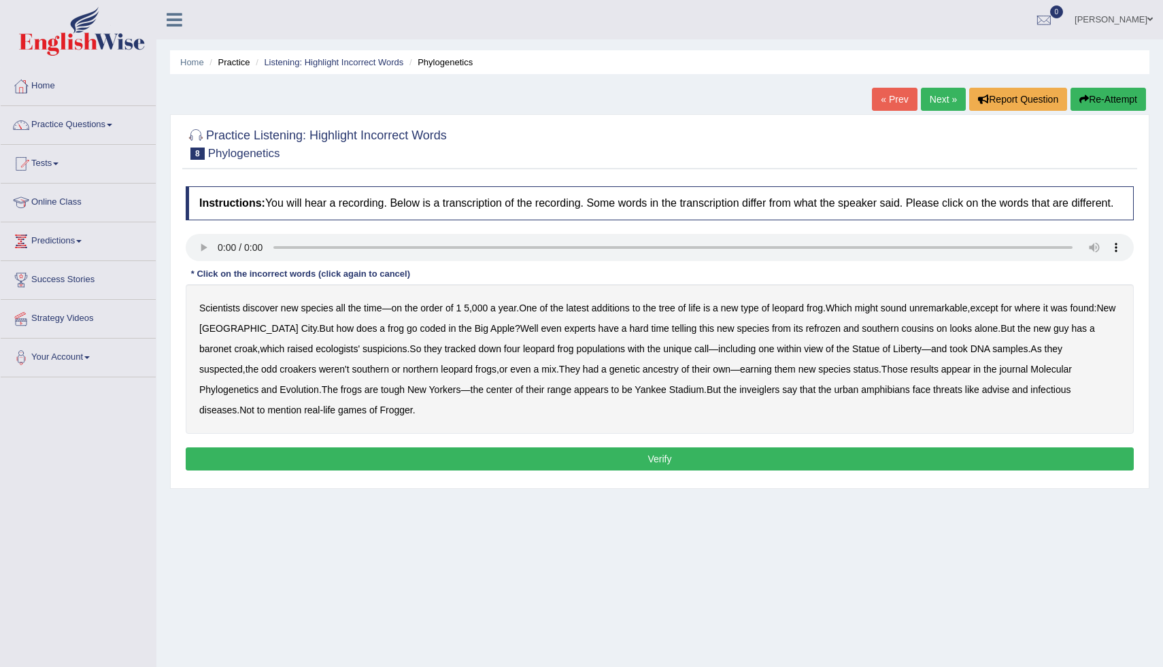
click at [330, 313] on b "species" at bounding box center [317, 308] width 32 height 11
click at [328, 313] on b "species" at bounding box center [317, 308] width 32 height 11
click at [806, 334] on b "refrozen" at bounding box center [823, 328] width 35 height 11
click at [1074, 346] on div "Scientists discover new species all the time — on the order of 1 5 , 000 a year…" at bounding box center [660, 359] width 948 height 150
click at [420, 334] on b "coded" at bounding box center [433, 328] width 26 height 11
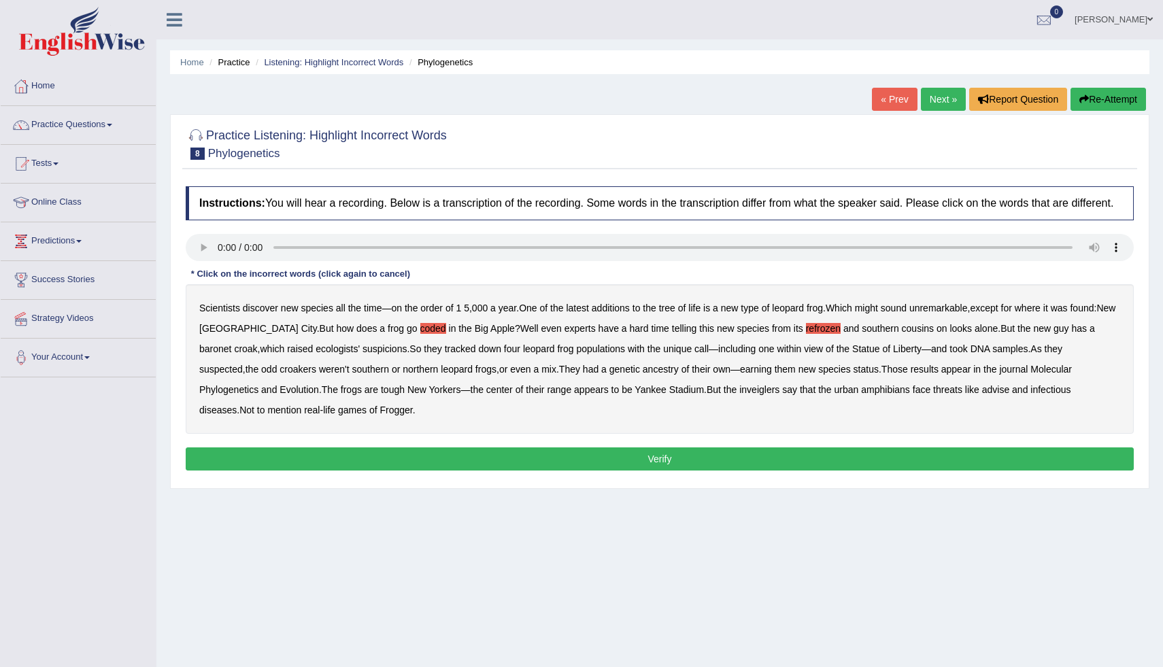
click at [231, 343] on b "baronet" at bounding box center [215, 348] width 32 height 11
click at [739, 395] on b "inveiglers" at bounding box center [759, 389] width 40 height 11
click at [666, 471] on button "Verify" at bounding box center [660, 458] width 948 height 23
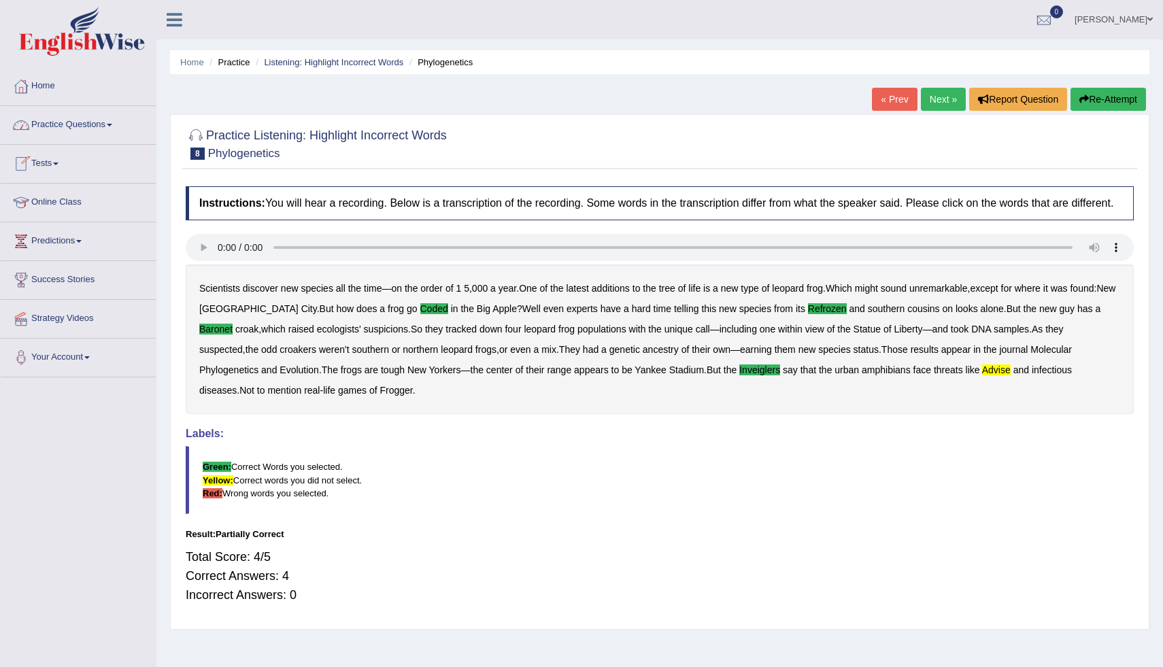
click at [102, 122] on link "Practice Questions" at bounding box center [78, 123] width 155 height 34
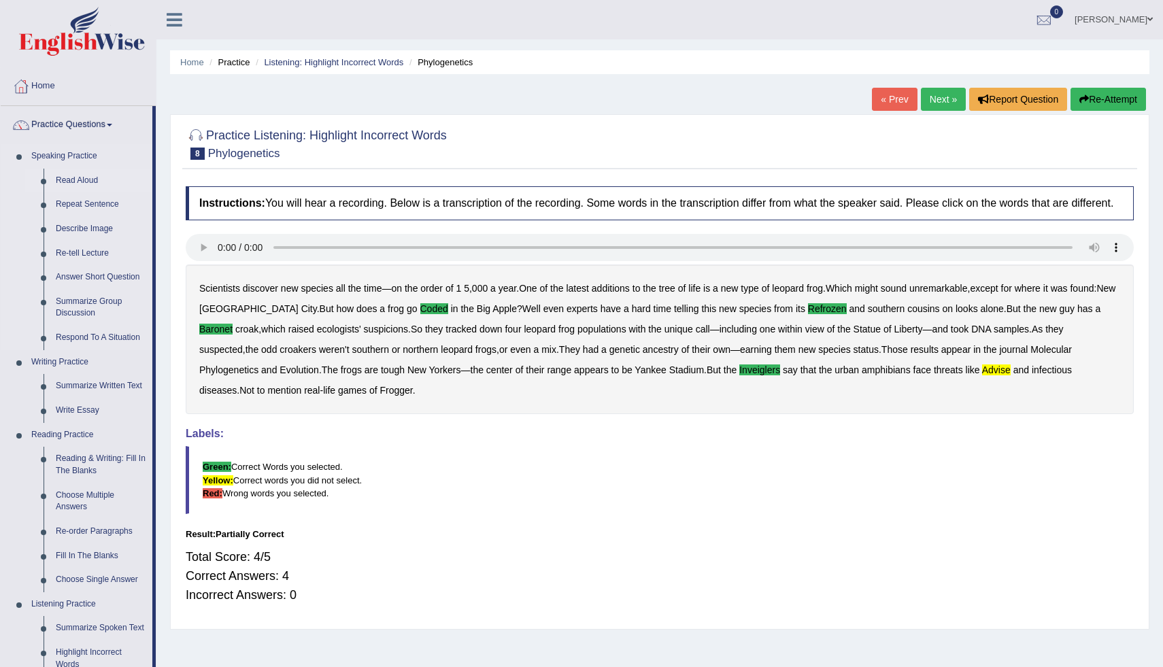
click at [78, 180] on link "Read Aloud" at bounding box center [101, 181] width 103 height 24
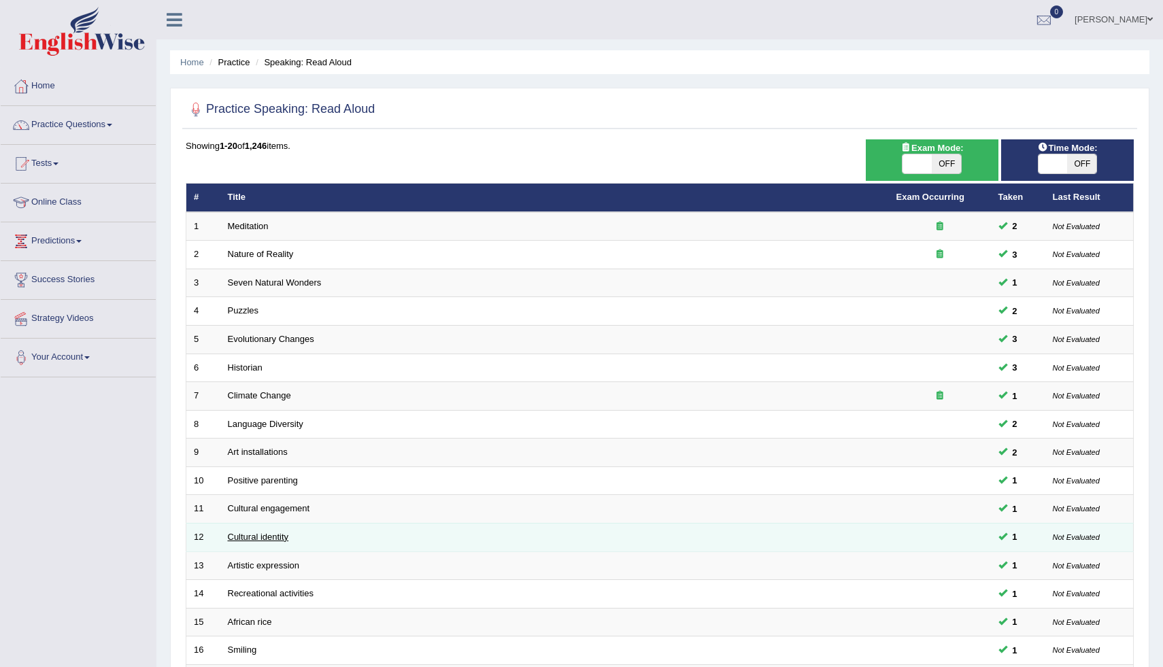
click at [279, 536] on link "Cultural identity" at bounding box center [258, 537] width 61 height 10
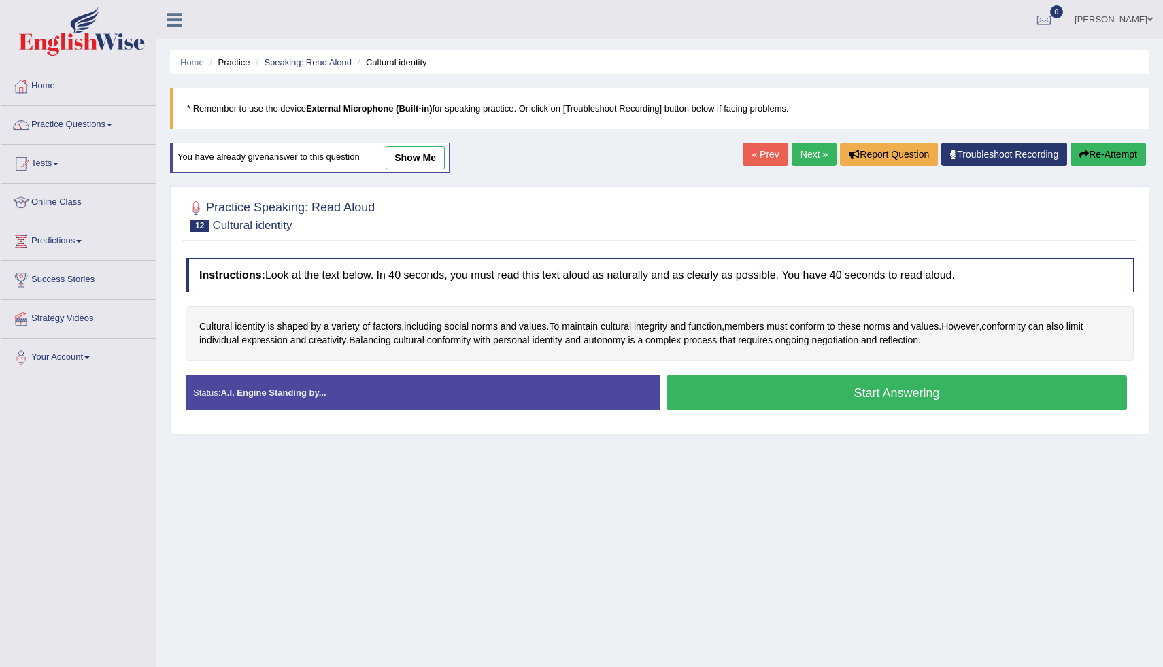
click at [415, 162] on link "show me" at bounding box center [415, 157] width 59 height 23
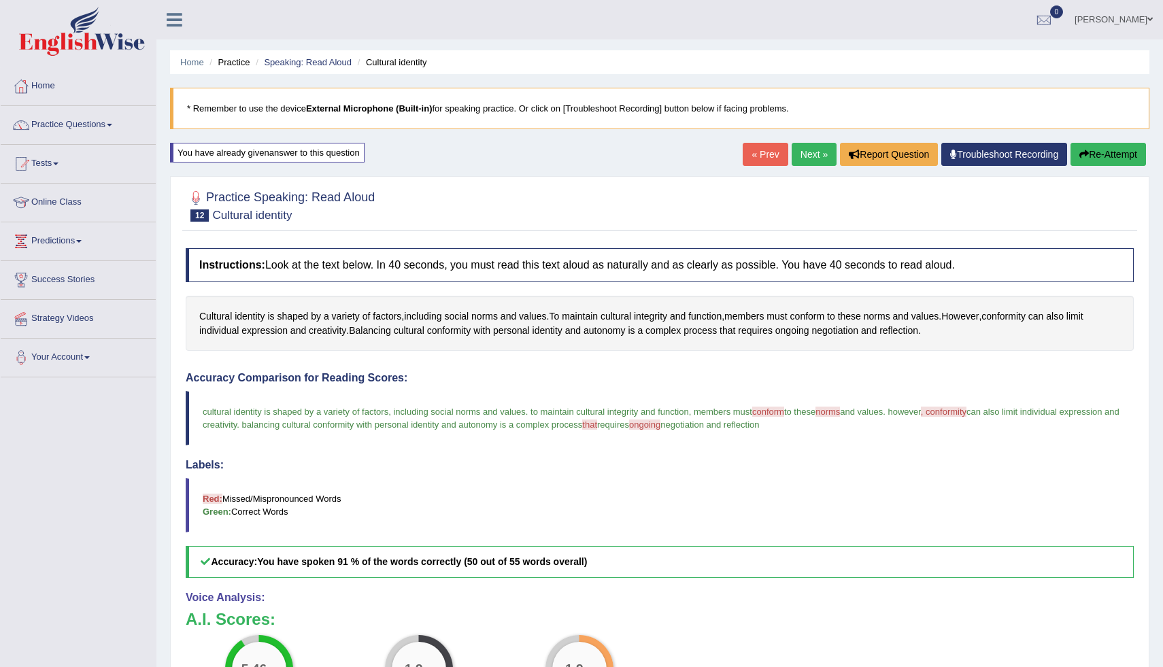
click at [561, 397] on blockquote "cultural identity is shaped by a variety of factors , including social norms an…" at bounding box center [660, 418] width 948 height 54
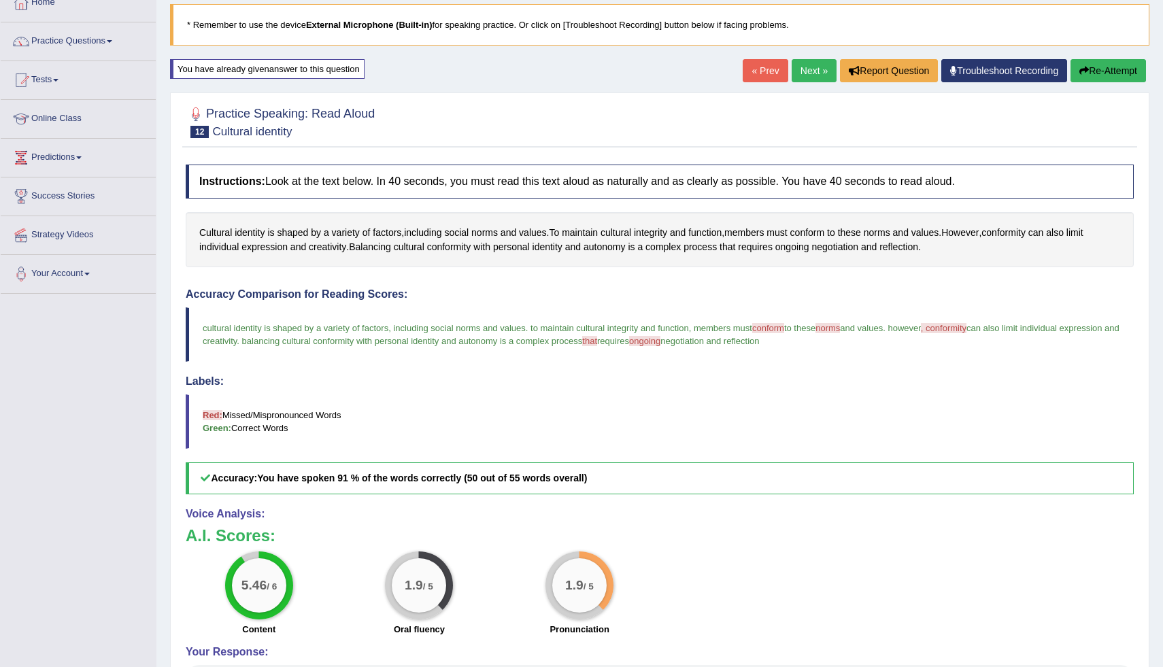
scroll to position [81, 0]
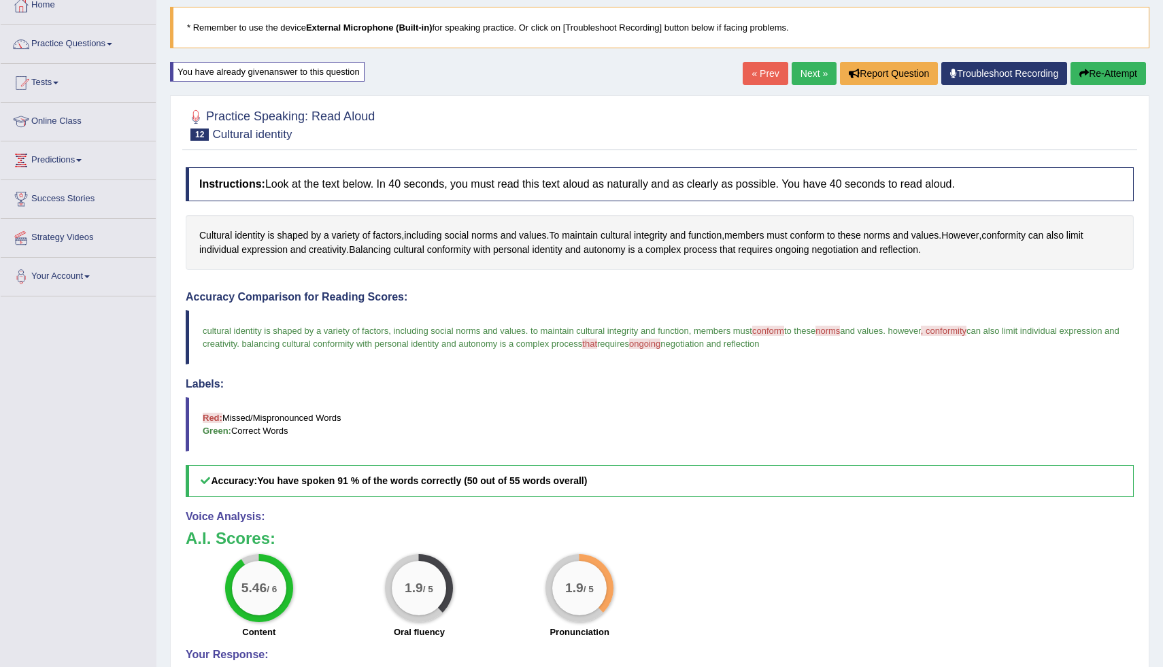
click at [1108, 71] on button "Re-Attempt" at bounding box center [1107, 73] width 75 height 23
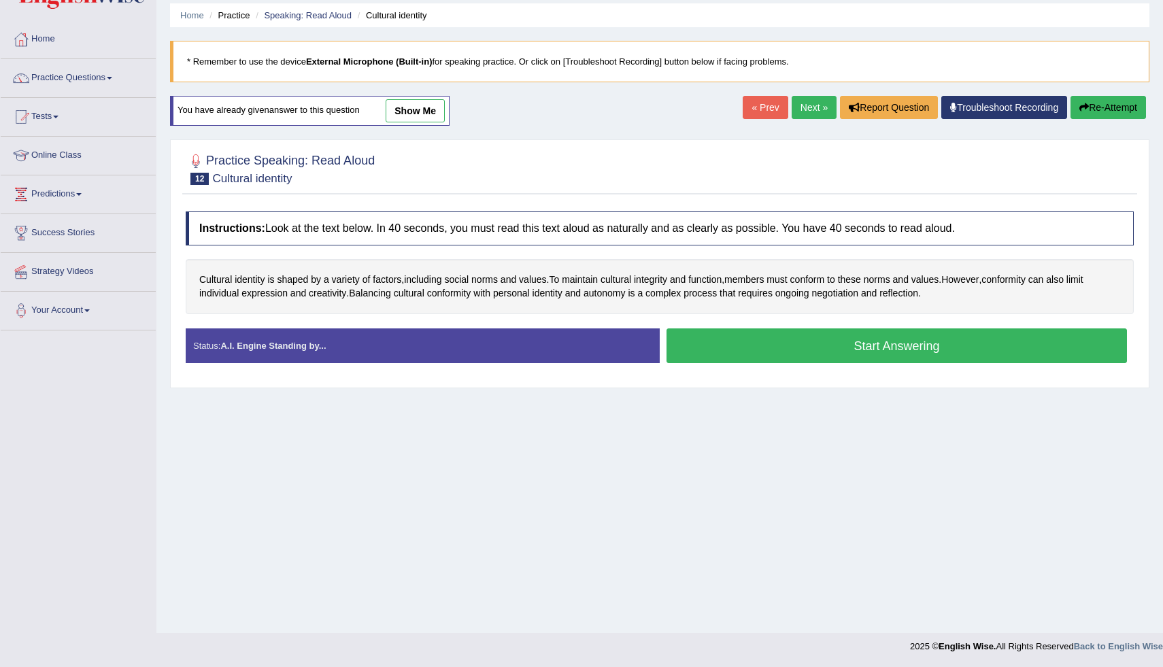
click at [917, 347] on button "Start Answering" at bounding box center [896, 345] width 460 height 35
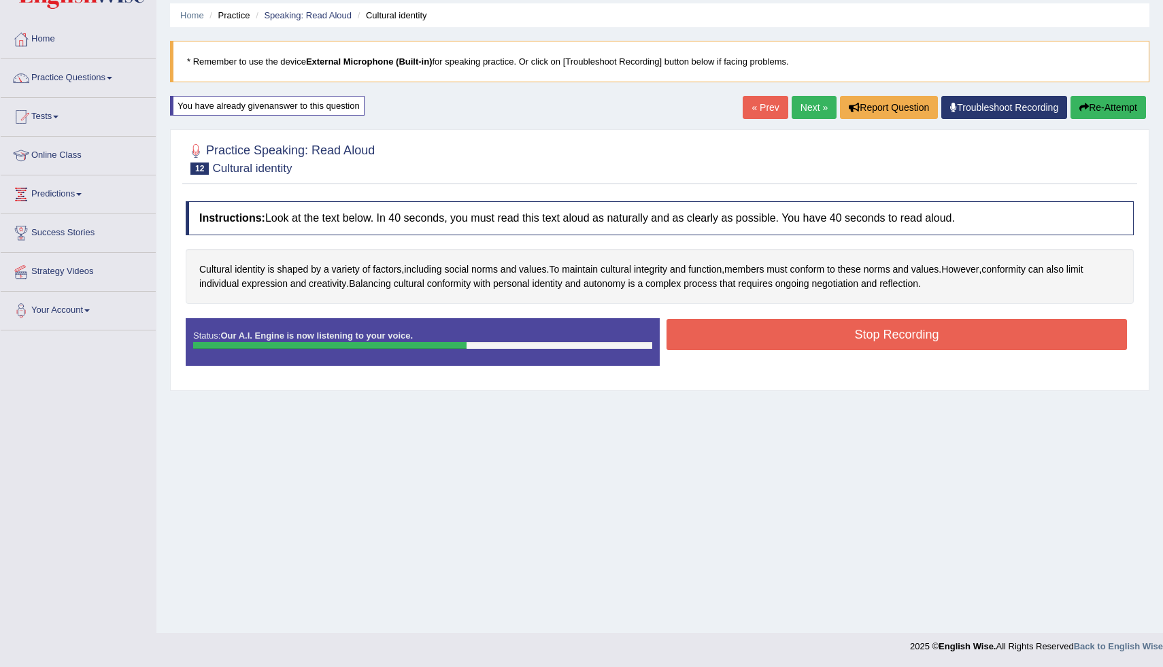
click at [917, 347] on button "Stop Recording" at bounding box center [896, 334] width 460 height 31
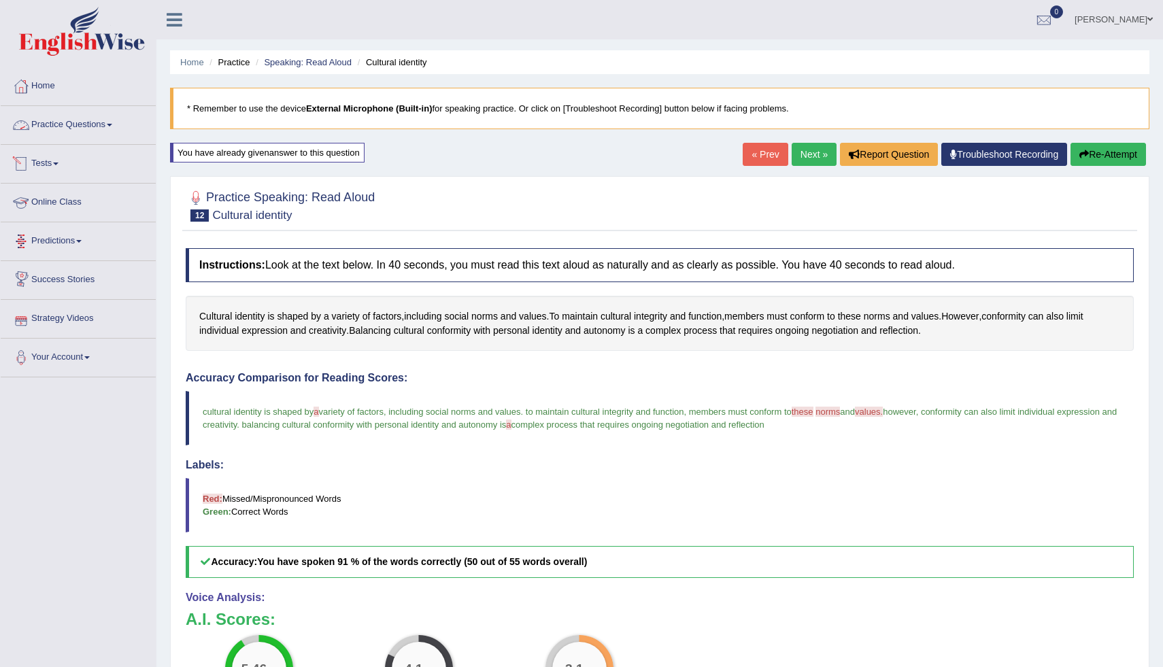
click at [107, 129] on link "Practice Questions" at bounding box center [78, 123] width 155 height 34
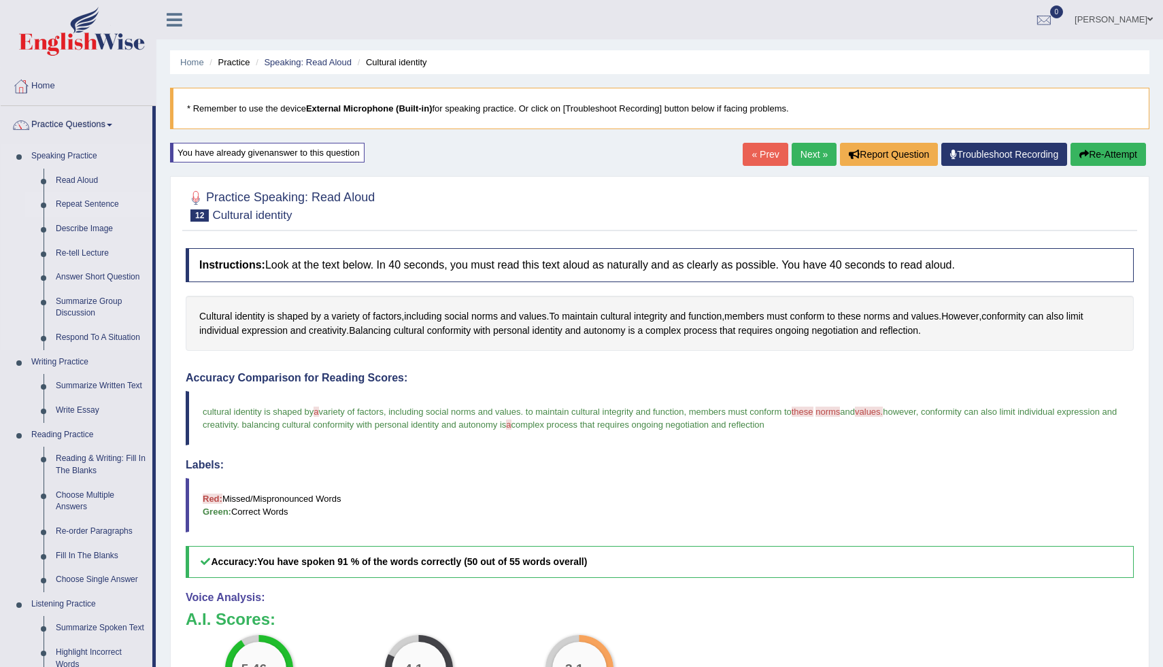
click at [110, 203] on link "Repeat Sentence" at bounding box center [101, 204] width 103 height 24
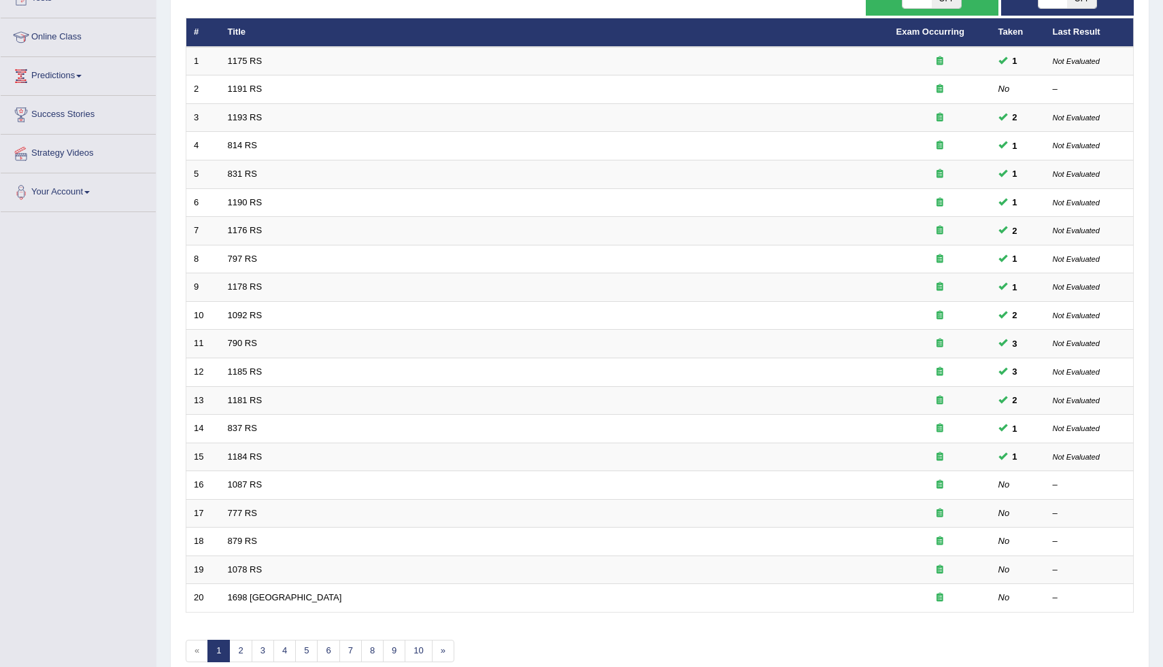
scroll to position [163, 0]
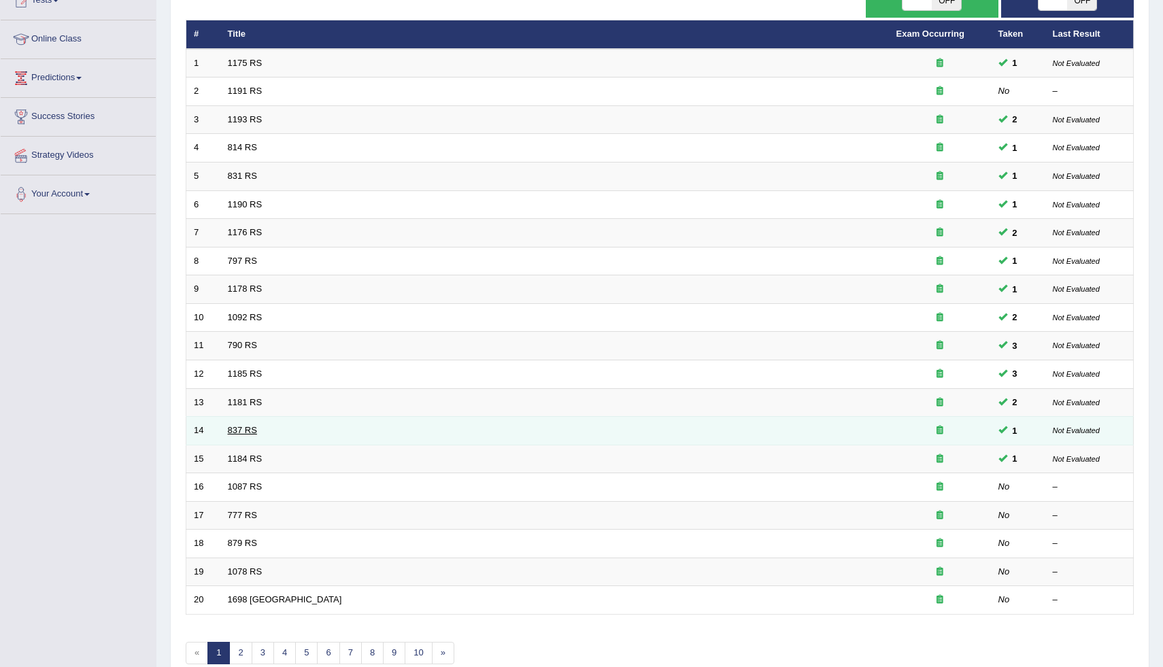
click at [252, 432] on link "837 RS" at bounding box center [242, 430] width 29 height 10
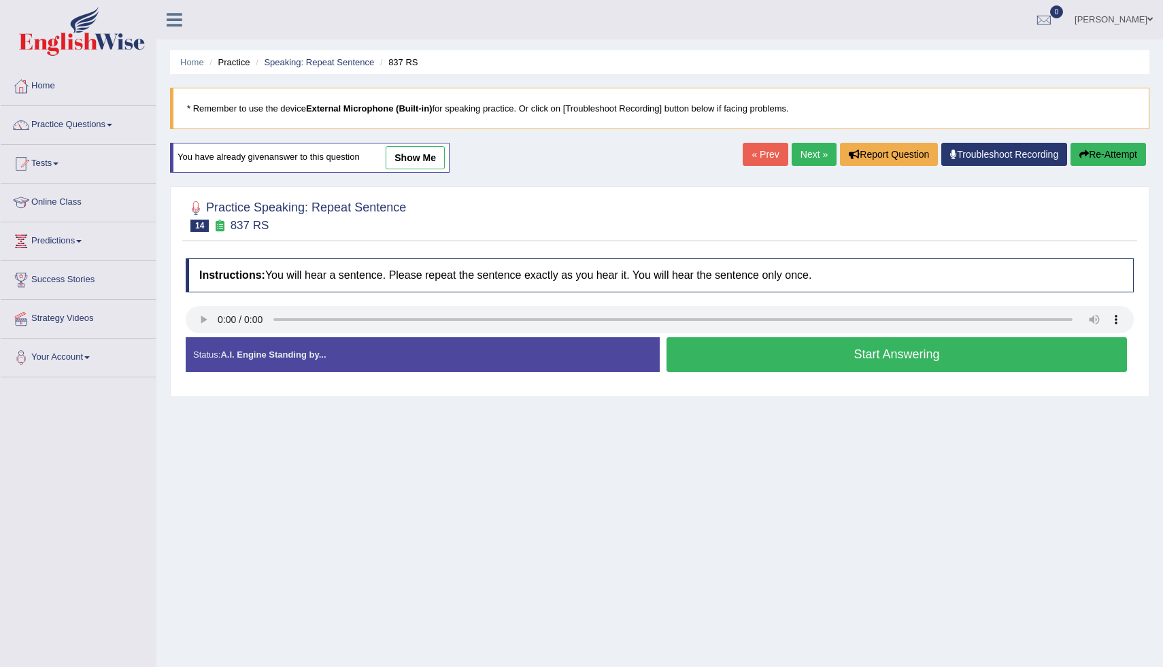
click at [432, 149] on link "show me" at bounding box center [415, 157] width 59 height 23
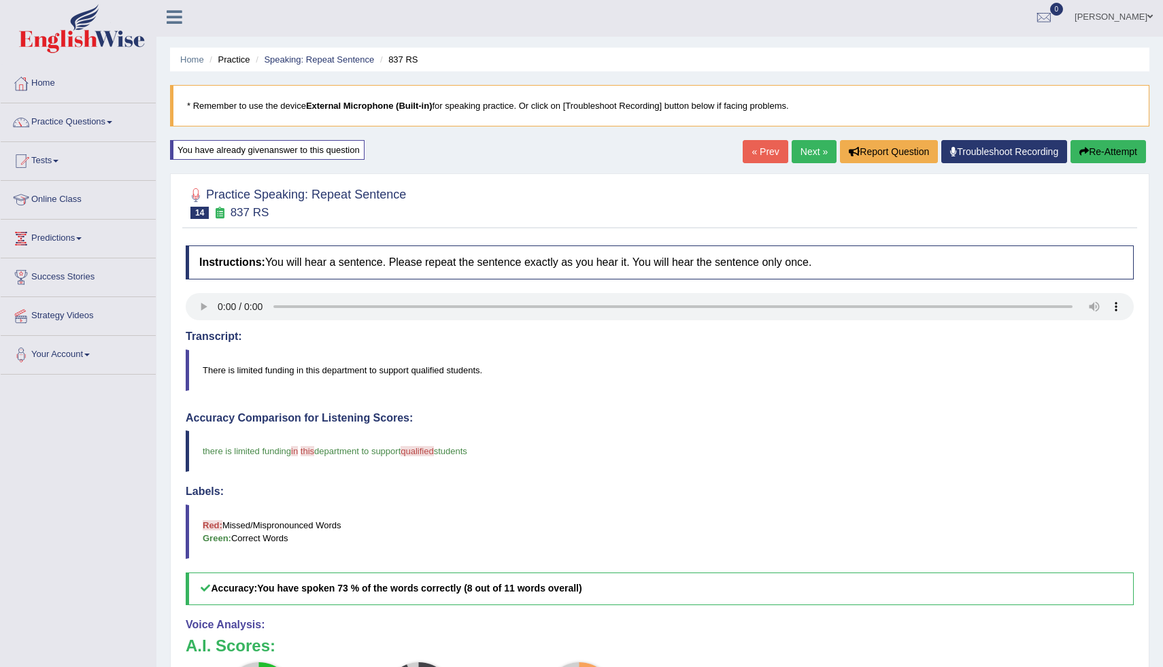
scroll to position [1, 0]
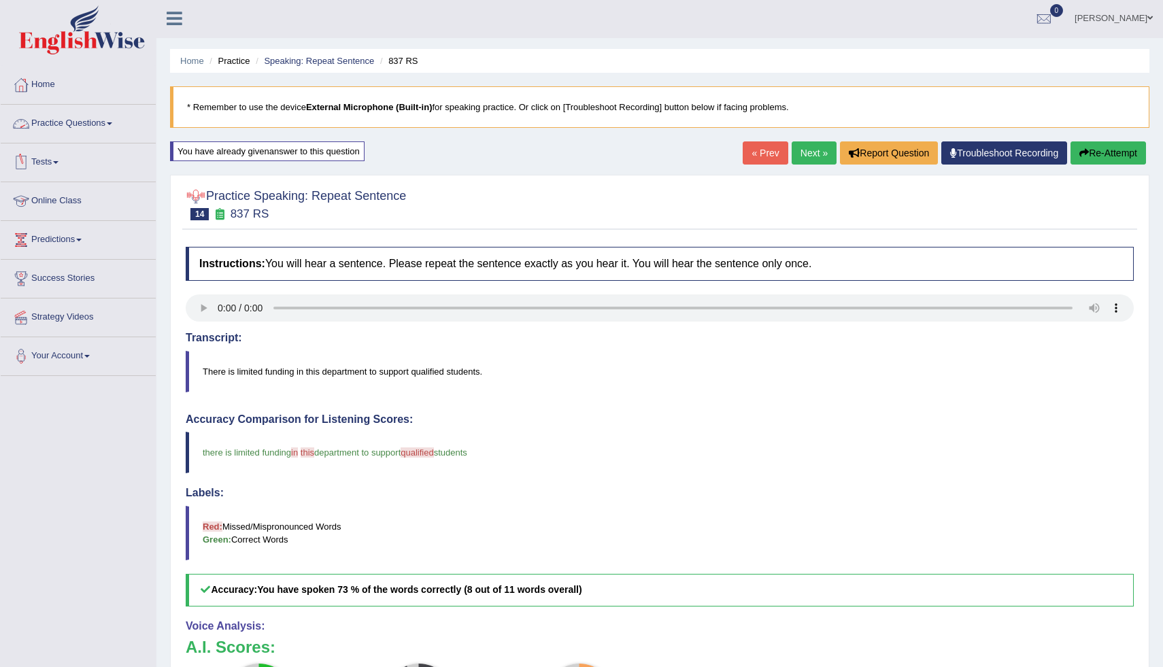
click at [114, 124] on link "Practice Questions" at bounding box center [78, 122] width 155 height 34
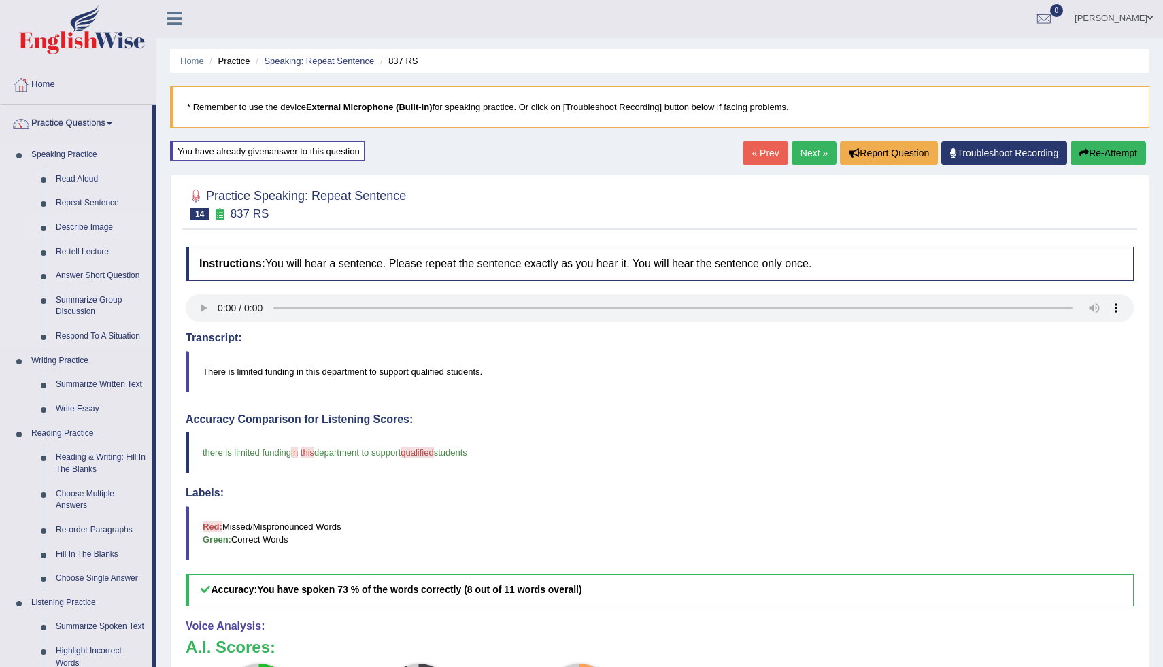
click at [99, 227] on link "Describe Image" at bounding box center [101, 228] width 103 height 24
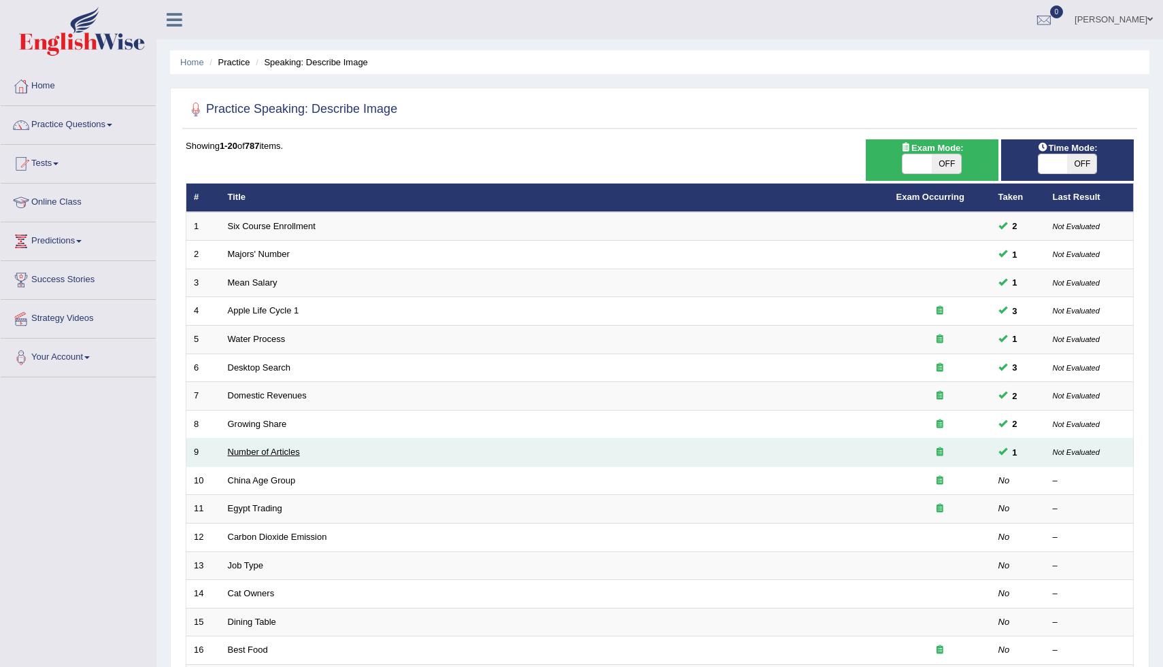
click at [254, 452] on link "Number of Articles" at bounding box center [264, 452] width 72 height 10
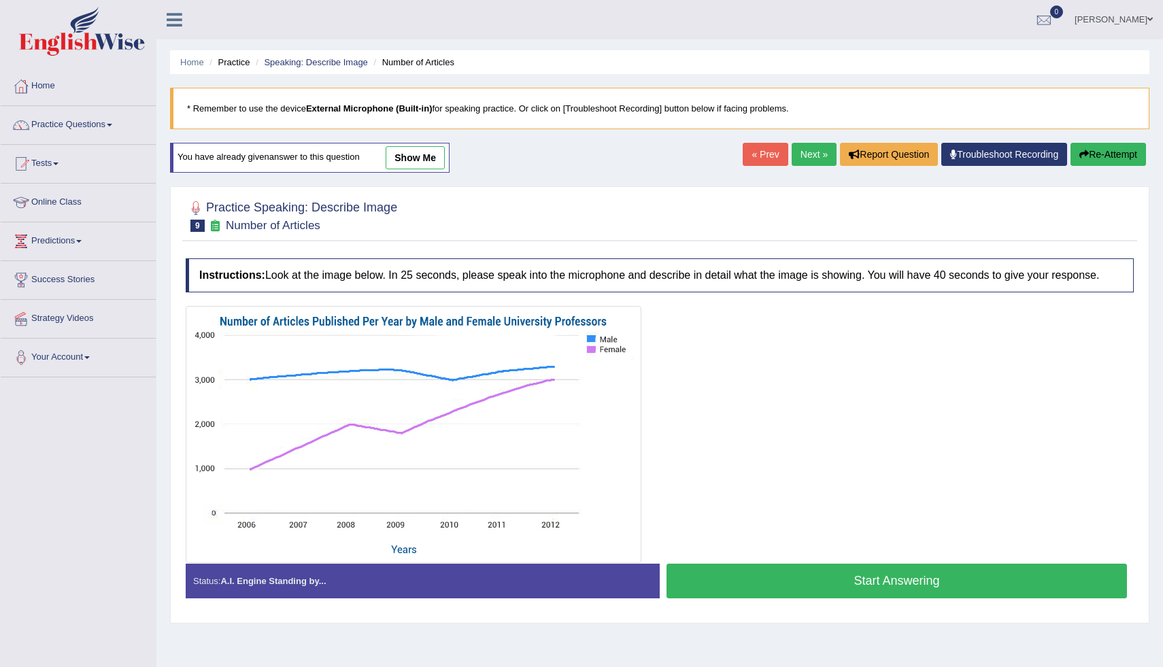
click at [427, 163] on link "show me" at bounding box center [415, 157] width 59 height 23
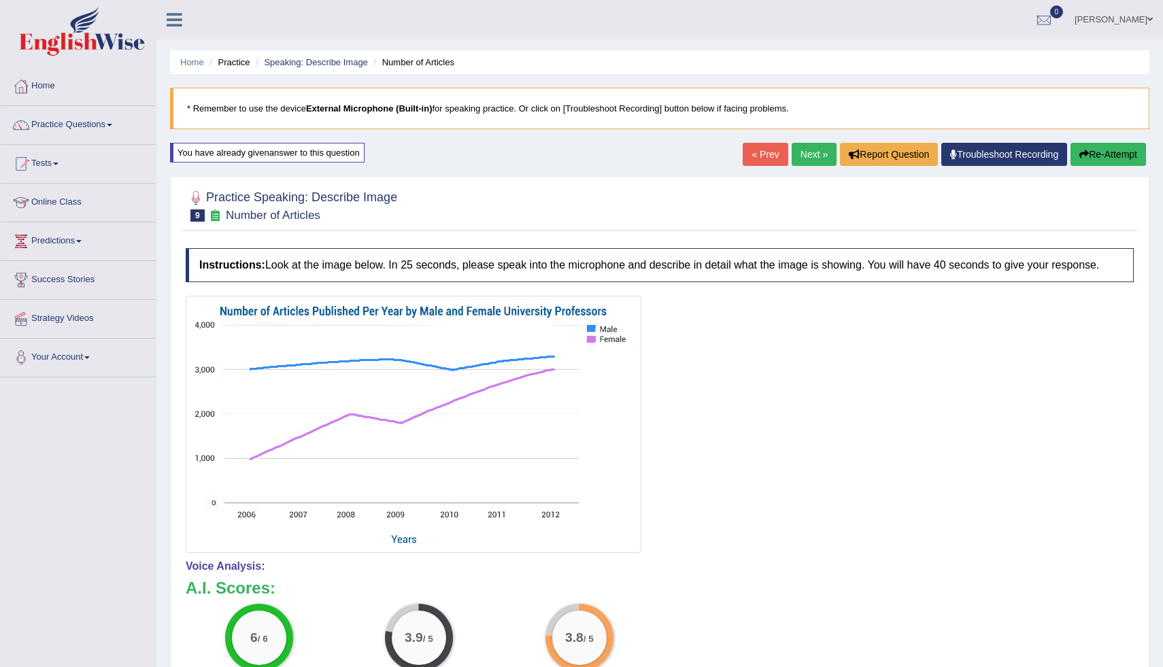
click at [800, 150] on link "Next »" at bounding box center [814, 154] width 45 height 23
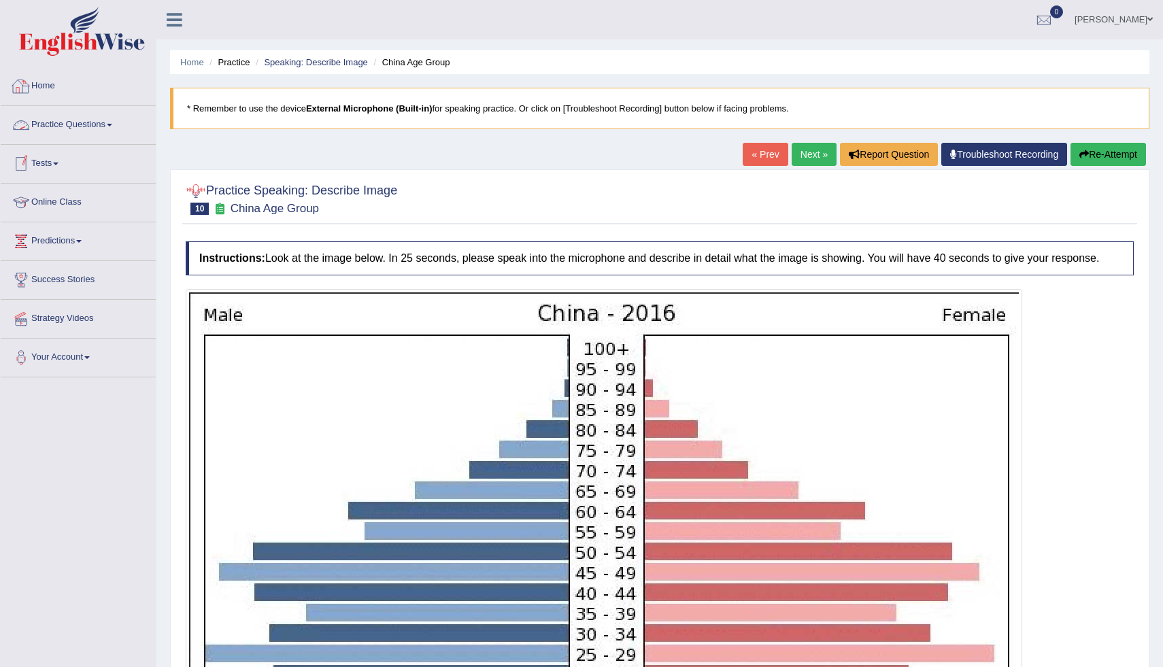
click at [86, 124] on link "Practice Questions" at bounding box center [78, 123] width 155 height 34
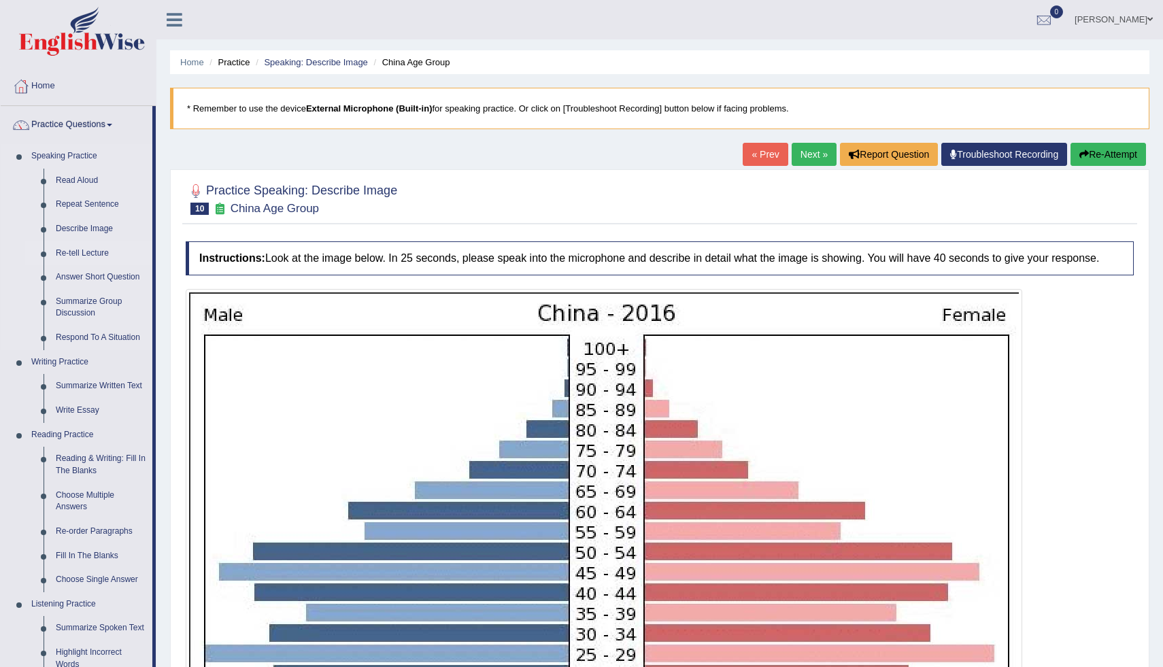
click at [92, 254] on link "Re-tell Lecture" at bounding box center [101, 253] width 103 height 24
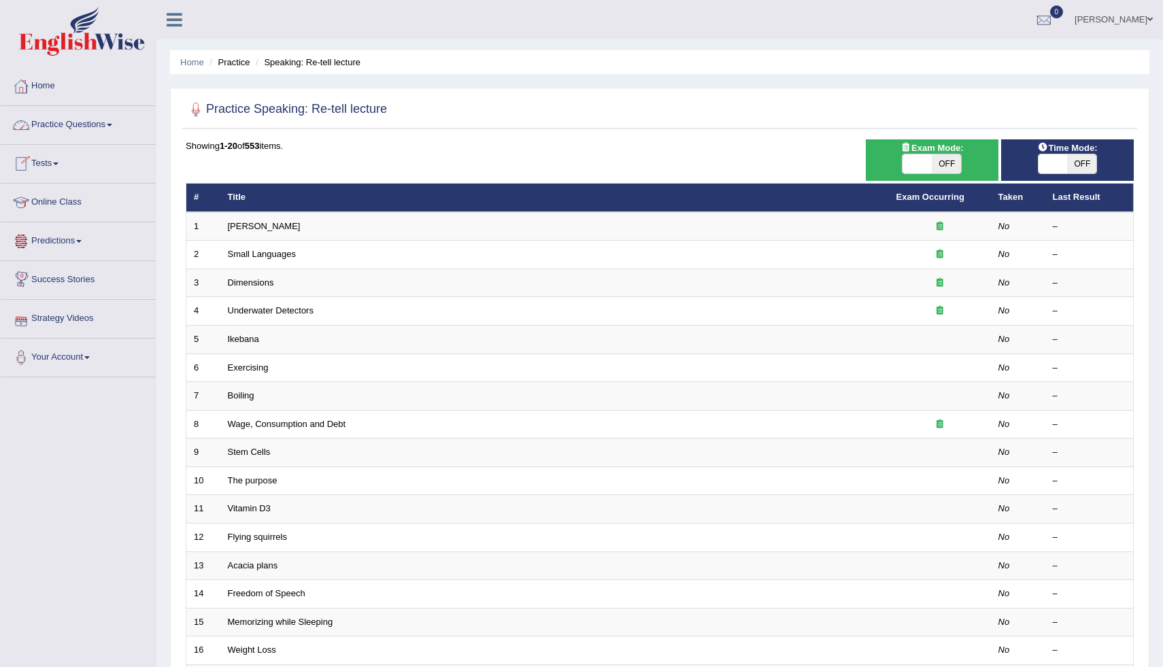
click at [62, 128] on link "Practice Questions" at bounding box center [78, 123] width 155 height 34
